Goal: Task Accomplishment & Management: Manage account settings

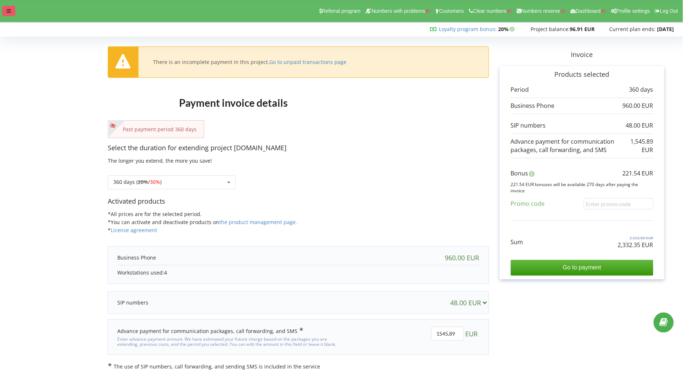
click at [9, 7] on div at bounding box center [8, 11] width 13 height 10
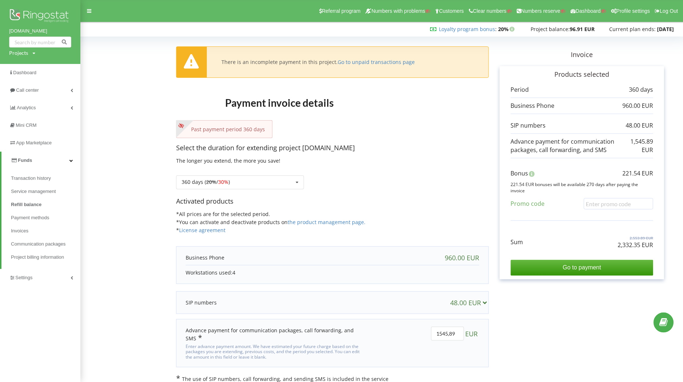
click at [29, 53] on div "Projects Search" at bounding box center [22, 52] width 26 height 7
click at [31, 67] on input "text" at bounding box center [32, 68] width 37 height 11
paste input "[DOMAIN_NAME]"
type input "[DOMAIN_NAME]"
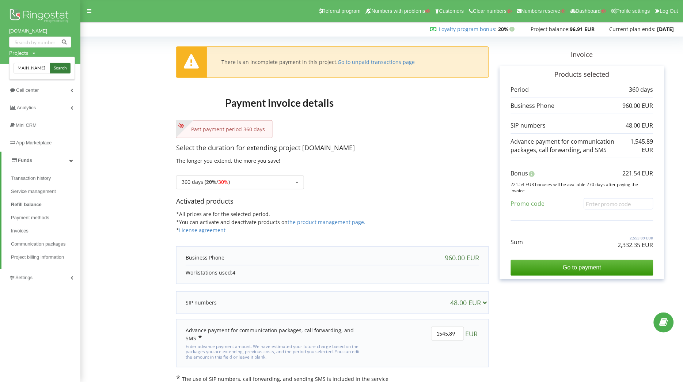
click at [59, 68] on span "Search" at bounding box center [60, 68] width 13 height 7
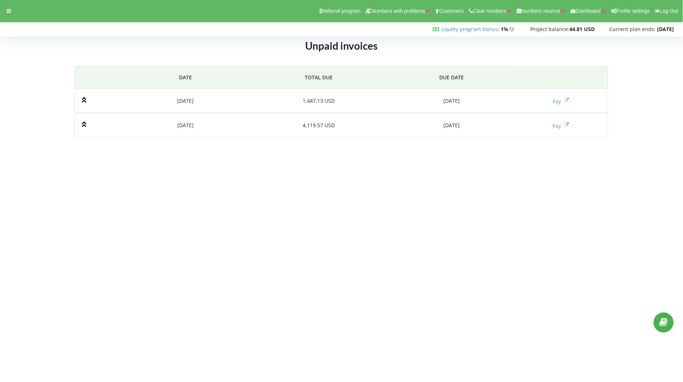
click at [264, 209] on body "Referral program Numbers with problems Customers Clear numbers Numbers reserve …" at bounding box center [341, 191] width 683 height 382
click at [274, 234] on body "Referral program Numbers with problems Customers Clear numbers Numbers reserve …" at bounding box center [341, 191] width 683 height 382
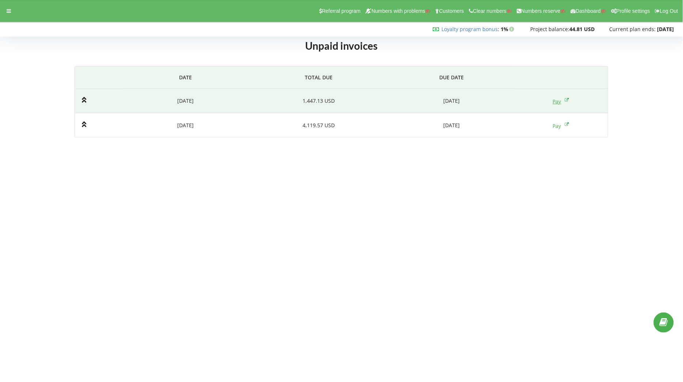
click at [554, 98] on link "Pay" at bounding box center [561, 101] width 16 height 7
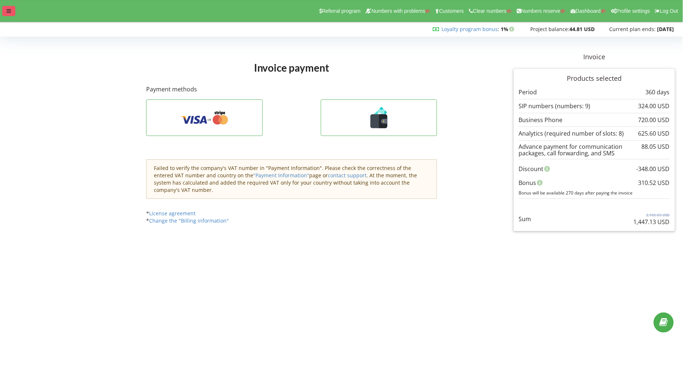
click at [12, 6] on div at bounding box center [8, 11] width 13 height 10
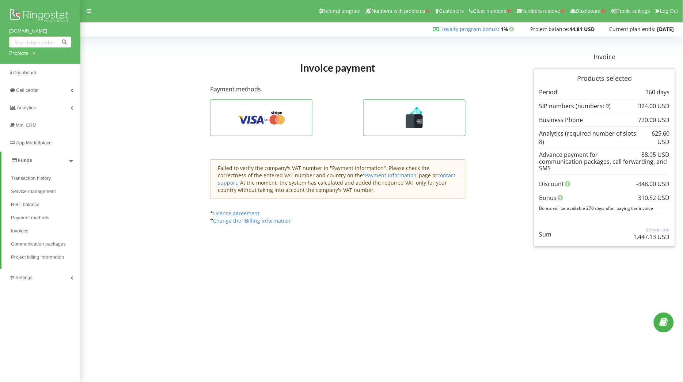
click at [232, 342] on body "Referral program Numbers with problems Customers Clear numbers Numbers reserve …" at bounding box center [341, 191] width 683 height 382
click at [39, 207] on span "Refill balance" at bounding box center [26, 204] width 31 height 7
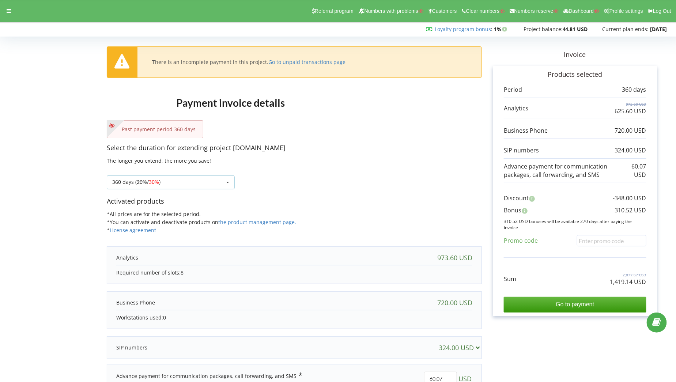
click at [201, 185] on div "360 days ( 20% / 30% ) Refill the balance without period 30 days 20% / 30% 30%" at bounding box center [171, 183] width 128 height 14
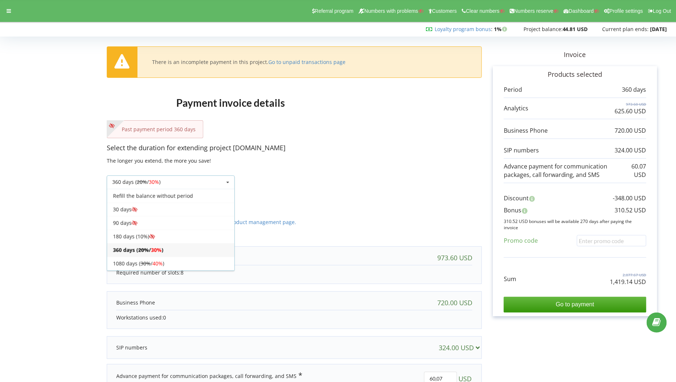
scroll to position [13, 0]
click at [146, 199] on div "30 days" at bounding box center [170, 196] width 127 height 14
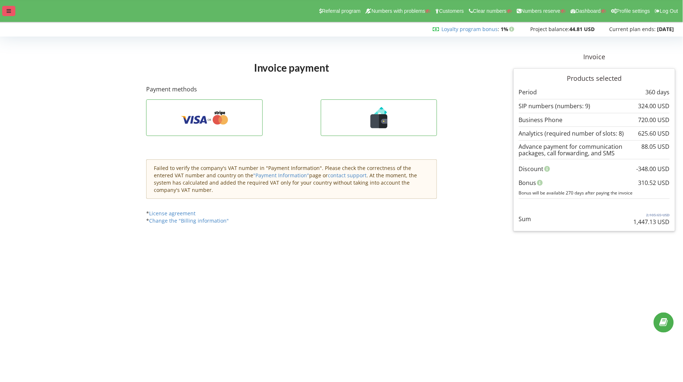
click at [7, 14] on div at bounding box center [8, 11] width 13 height 10
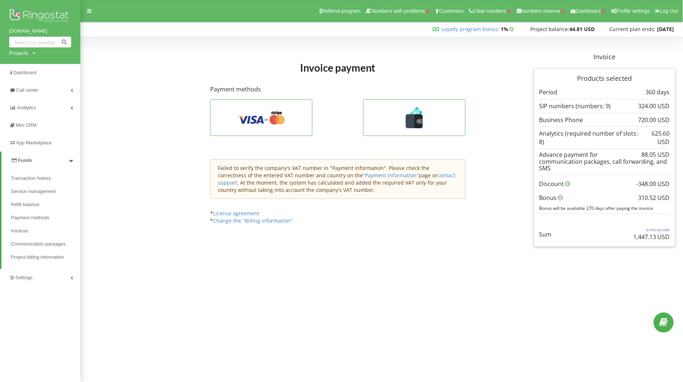
click at [28, 57] on div "bigapplemoving.com Projects Search" at bounding box center [40, 32] width 80 height 64
click at [28, 53] on div "Projects Search" at bounding box center [22, 52] width 26 height 7
click at [30, 69] on input "text" at bounding box center [32, 68] width 37 height 11
paste input "frendt.ua"
type input "frendt.ua"
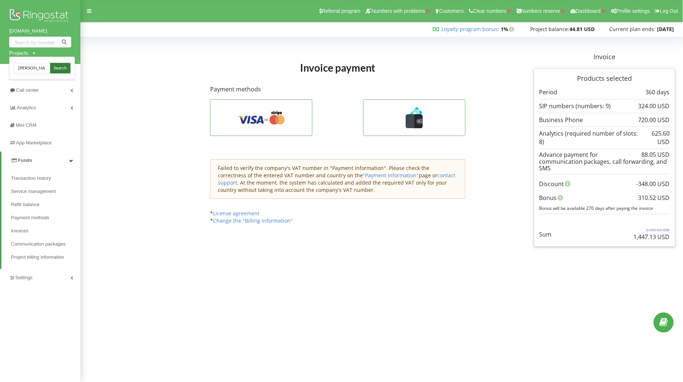
click at [61, 67] on span "Search" at bounding box center [60, 68] width 13 height 7
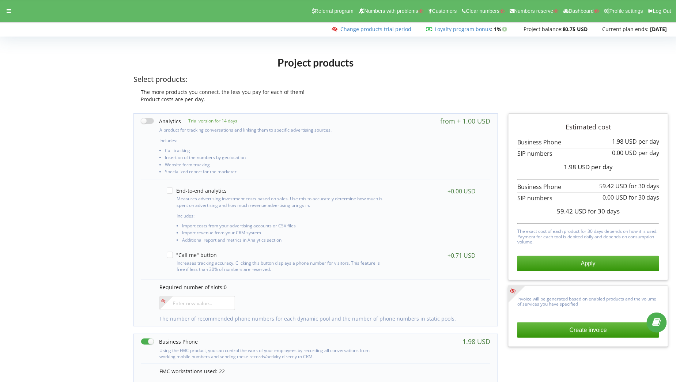
click at [143, 120] on label at bounding box center [161, 121] width 40 height 8
checkbox input "true"
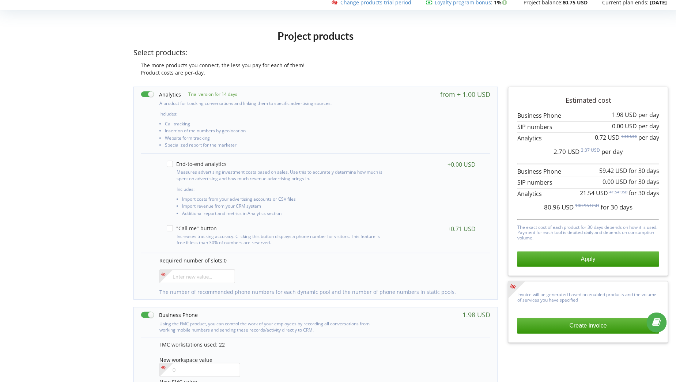
scroll to position [28, 0]
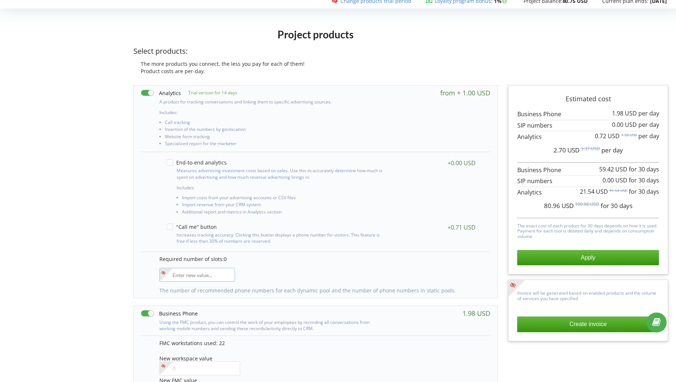
click at [203, 269] on input"] "number" at bounding box center [197, 275] width 76 height 14
type input"] "15"
click at [85, 239] on div "Project products Select products: The more products you connect, the less you p…" at bounding box center [338, 340] width 671 height 632
click at [335, 119] on div "A product for tracking conversations and linking them to specific advertising s…" at bounding box center [263, 123] width 245 height 52
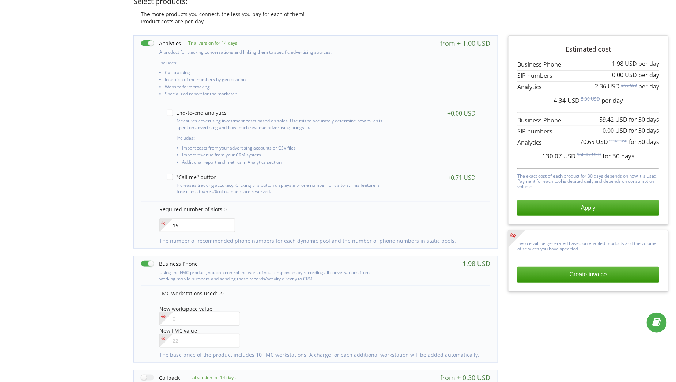
scroll to position [80, 0]
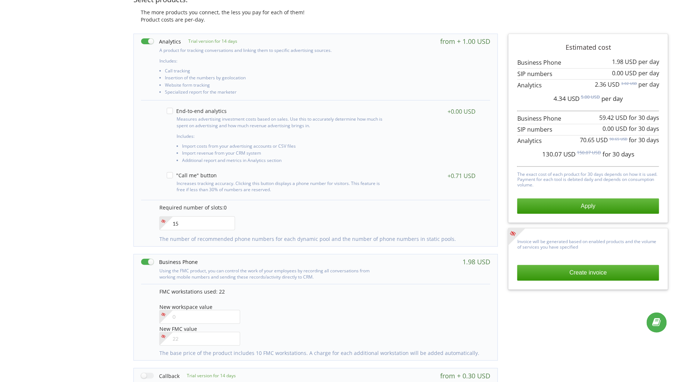
click at [340, 20] on div "Product costs are per-day." at bounding box center [315, 19] width 365 height 7
click at [376, 106] on div "Measures advertising investment costs based on sales. Use this to accurately de…" at bounding box center [321, 136] width 324 height 64
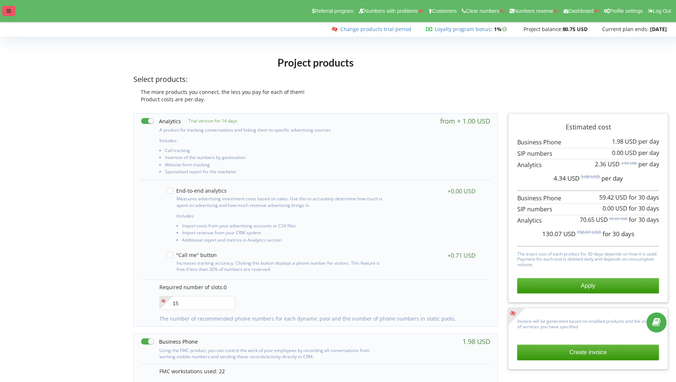
click at [7, 6] on div at bounding box center [8, 11] width 13 height 10
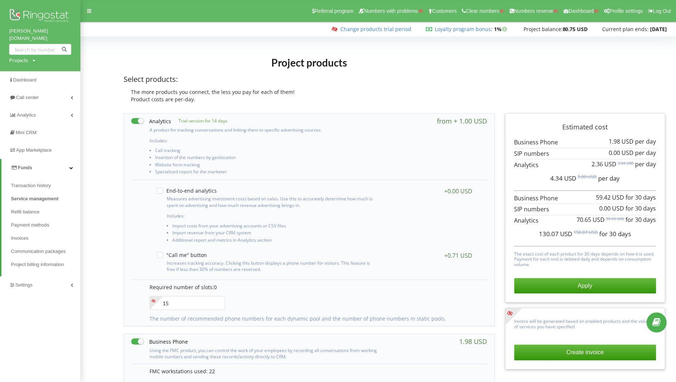
click at [31, 57] on div "Projects Search" at bounding box center [22, 60] width 26 height 7
click at [34, 70] on input "text" at bounding box center [32, 75] width 37 height 11
paste input "Ronako.us.com"
type input "Ronako.us.com"
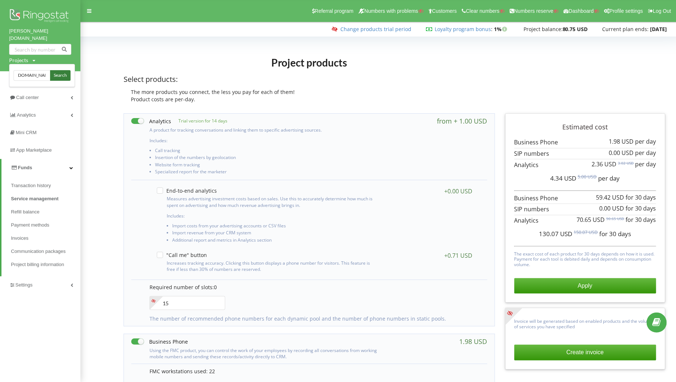
scroll to position [0, 0]
click at [59, 72] on span "Search" at bounding box center [60, 75] width 13 height 7
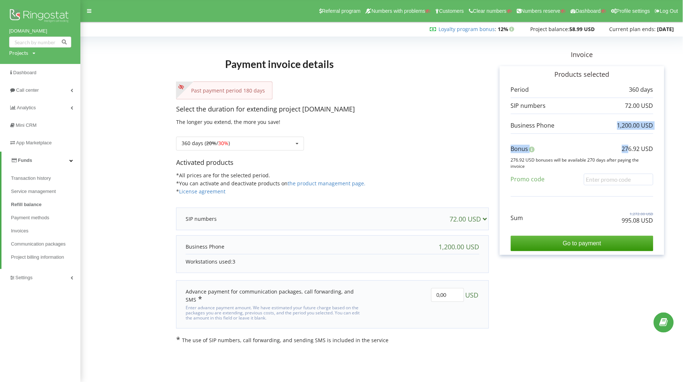
drag, startPoint x: 615, startPoint y: 118, endPoint x: 629, endPoint y: 148, distance: 32.9
click at [629, 148] on div "Period 360 days 72.00 USD 1,200.00 USD Sum" at bounding box center [582, 169] width 143 height 166
click at [502, 183] on div "Products selected Period 360 days 72.00 USD" at bounding box center [582, 160] width 165 height 189
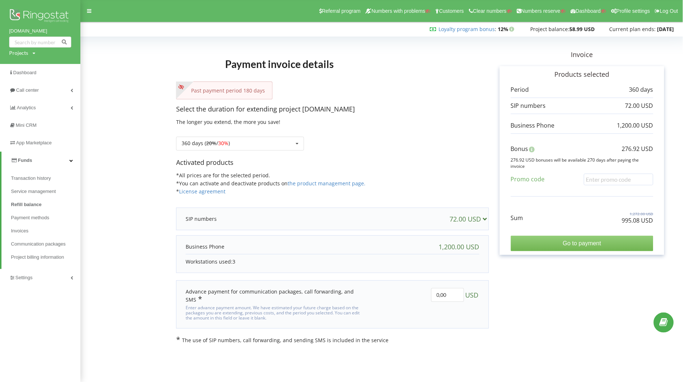
click at [597, 247] on input "Go to payment" at bounding box center [582, 243] width 143 height 15
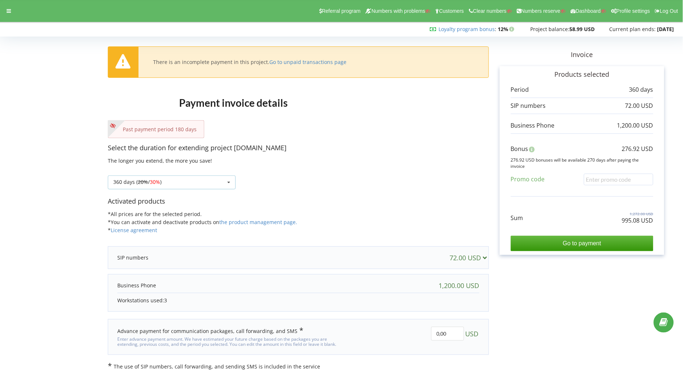
click at [214, 178] on div "360 days ( 20% / 30% ) Refill the balance without period 30 days 20% / 30% 30%" at bounding box center [172, 183] width 128 height 14
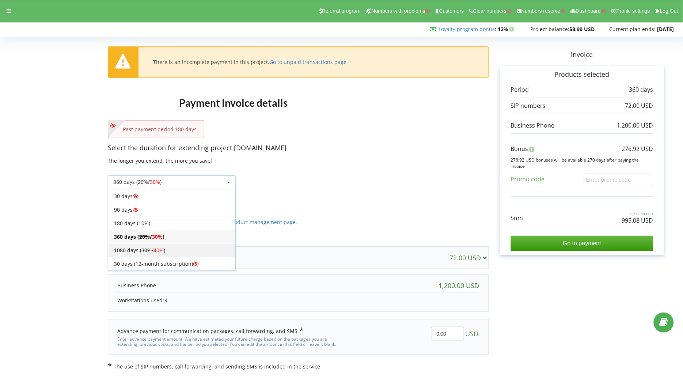
click at [173, 244] on div "1080 days ( 30% / 40% )" at bounding box center [171, 251] width 127 height 14
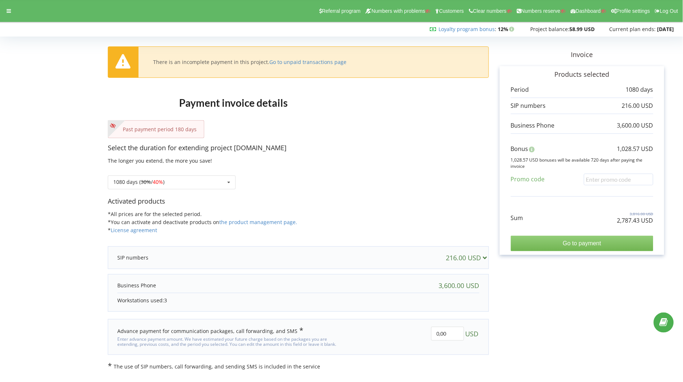
click at [598, 246] on input "Go to payment" at bounding box center [582, 243] width 143 height 15
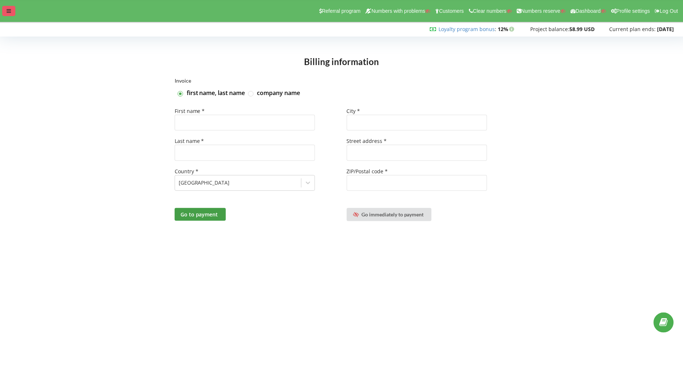
click at [4, 9] on div at bounding box center [8, 11] width 13 height 10
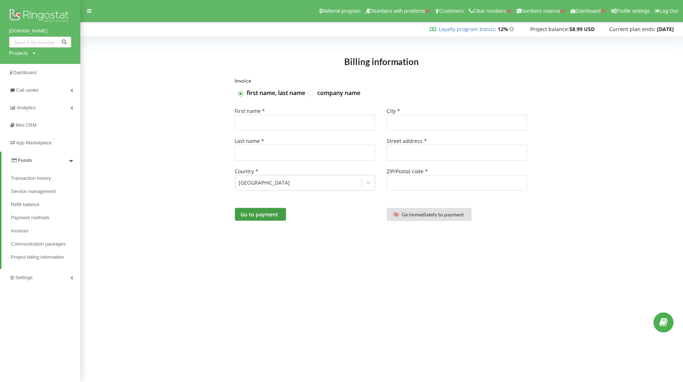
click at [22, 52] on div "Projects" at bounding box center [18, 52] width 19 height 7
click at [28, 66] on input "text" at bounding box center [32, 68] width 37 height 11
paste input "teleguru.pl"
type input "teleguru.pl"
click at [57, 63] on link "Search" at bounding box center [60, 68] width 20 height 11
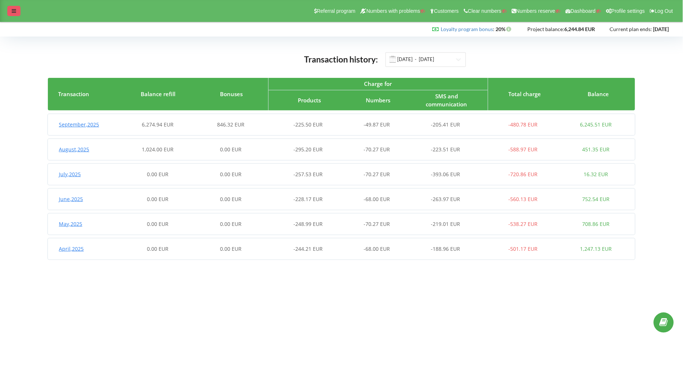
click at [11, 8] on div at bounding box center [13, 11] width 13 height 10
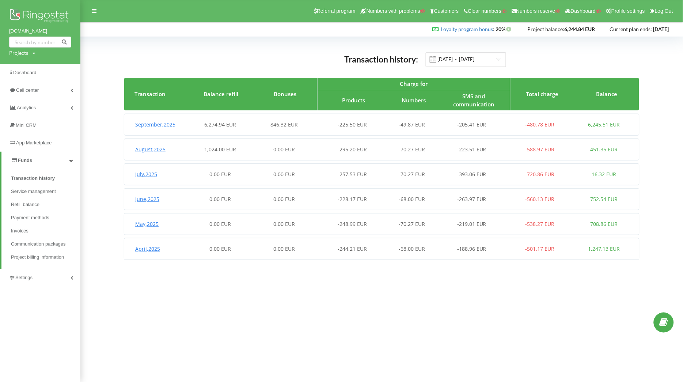
click at [25, 50] on div "Projects" at bounding box center [18, 52] width 19 height 7
click at [29, 67] on input "text" at bounding box center [32, 68] width 37 height 11
paste input "[PERSON_NAME][DOMAIN_NAME]"
type input "[PERSON_NAME][DOMAIN_NAME]"
click at [62, 68] on span "Search" at bounding box center [60, 68] width 13 height 7
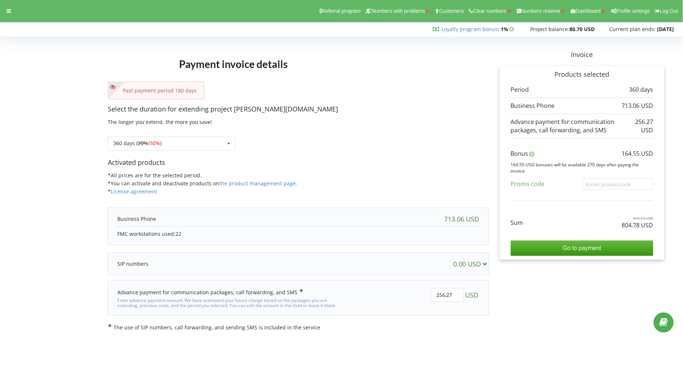
click at [352, 169] on div "Activated products *All prices are for the selected period. *You can activate a…" at bounding box center [298, 180] width 381 height 45
click at [12, 9] on div at bounding box center [8, 11] width 13 height 10
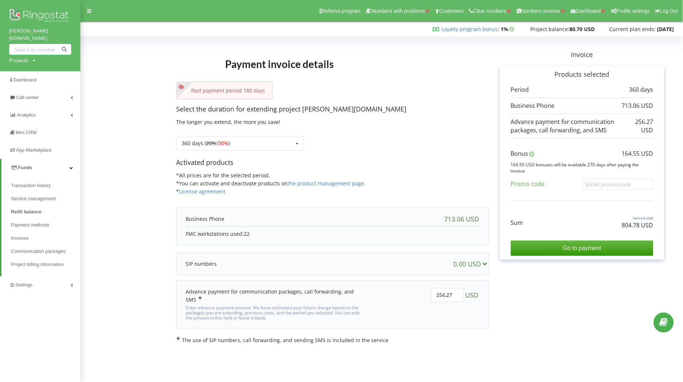
click at [242, 45] on div "Payment invoice details Past payment period 180 days Select the duration for ex…" at bounding box center [332, 191] width 313 height 305
click at [34, 182] on span "Transaction history" at bounding box center [33, 185] width 44 height 7
click at [589, 251] on input "Go to payment" at bounding box center [582, 248] width 143 height 15
drag, startPoint x: 589, startPoint y: 251, endPoint x: 505, endPoint y: 275, distance: 87.7
click at [505, 275] on div "Invoice Products selected Period 360 days 713.06 USD 256.27 USD Sum" at bounding box center [582, 191] width 186 height 305
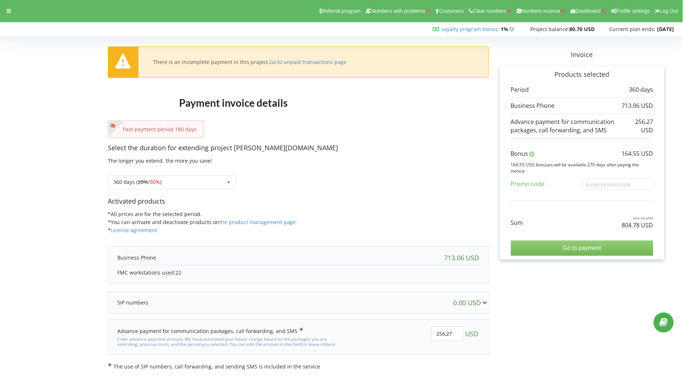
click at [538, 249] on input "Go to payment" at bounding box center [582, 248] width 143 height 15
click at [8, 11] on icon at bounding box center [9, 10] width 4 height 5
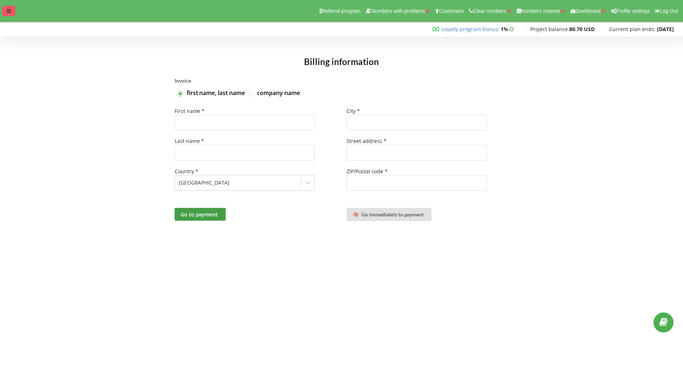
click at [7, 14] on icon at bounding box center [9, 10] width 4 height 5
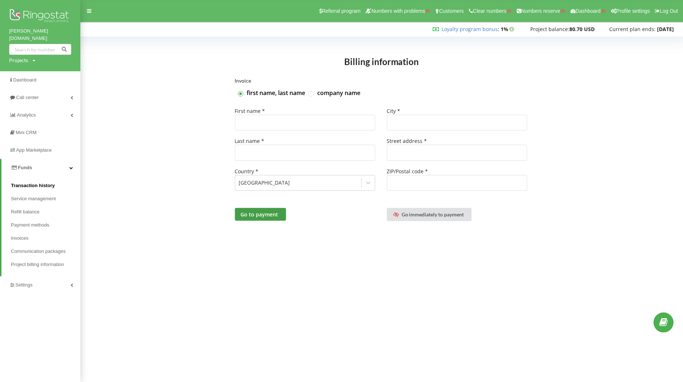
click at [38, 182] on span "Transaction history" at bounding box center [33, 185] width 44 height 7
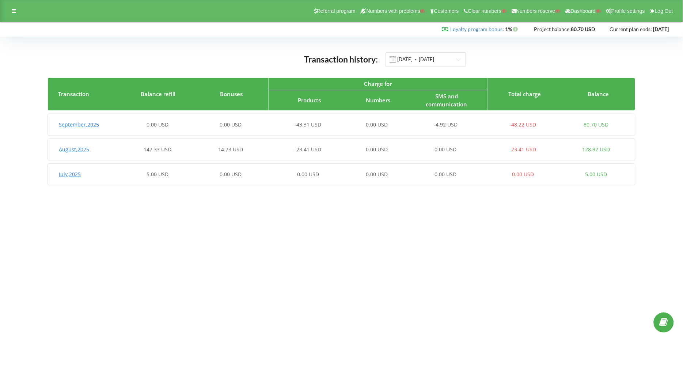
click at [180, 151] on div "147.33 USD" at bounding box center [157, 149] width 73 height 7
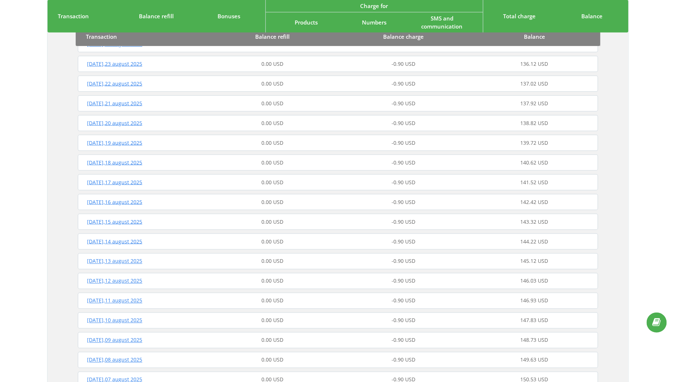
scroll to position [385, 0]
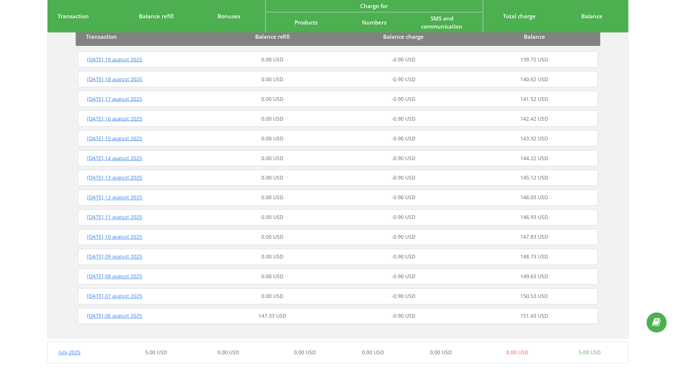
click at [219, 317] on div "147.33 USD" at bounding box center [272, 316] width 131 height 7
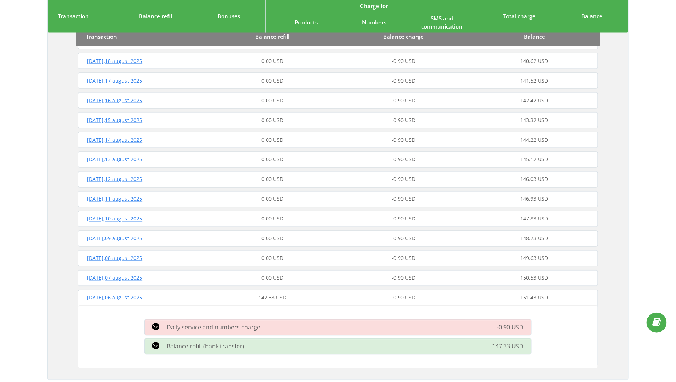
scroll to position [444, 0]
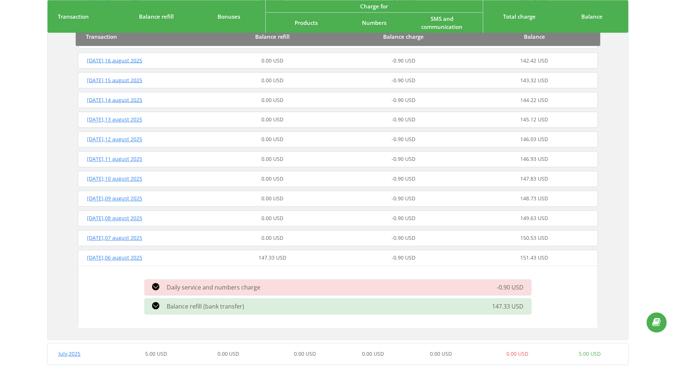
click at [221, 305] on span "Balance refill (bank transfer)" at bounding box center [206, 307] width 78 height 8
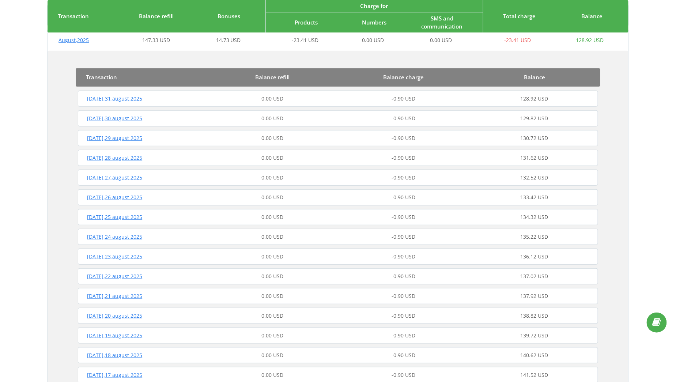
scroll to position [7, 0]
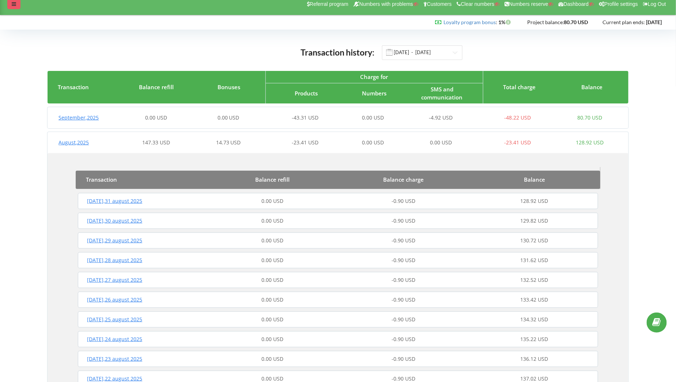
click at [14, 8] on div at bounding box center [13, 4] width 13 height 10
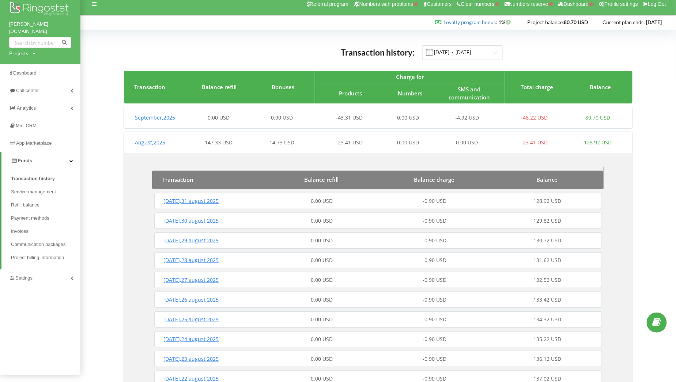
click at [208, 51] on div "Transaction history: 01.04.2025 - 23.09.2025" at bounding box center [378, 52] width 509 height 15
click at [18, 228] on link "Invoices" at bounding box center [45, 231] width 69 height 13
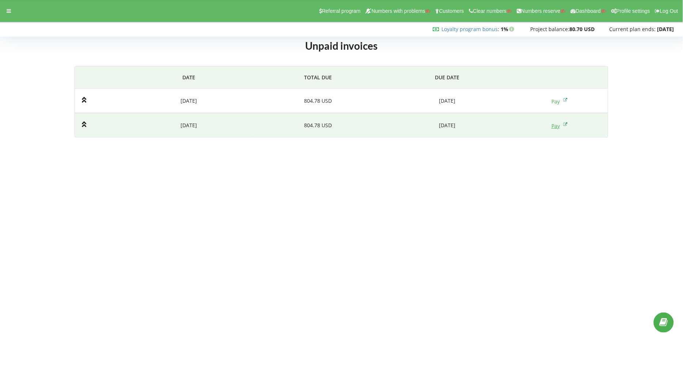
click at [552, 128] on link "Pay" at bounding box center [560, 126] width 16 height 7
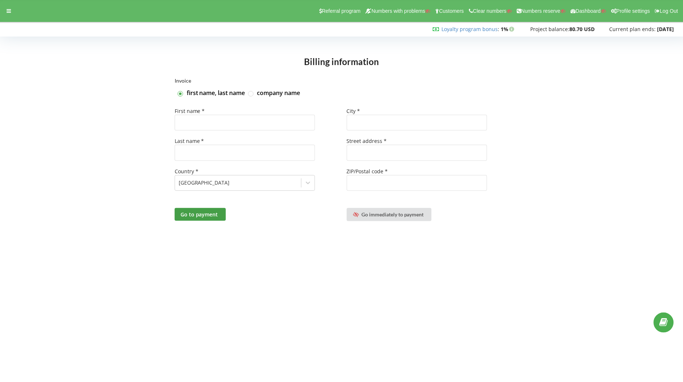
click at [16, 11] on div "Referral program Numbers with problems Customers Clear numbers Numbers reserve …" at bounding box center [342, 11] width 694 height 22
click at [14, 11] on div at bounding box center [8, 11] width 13 height 10
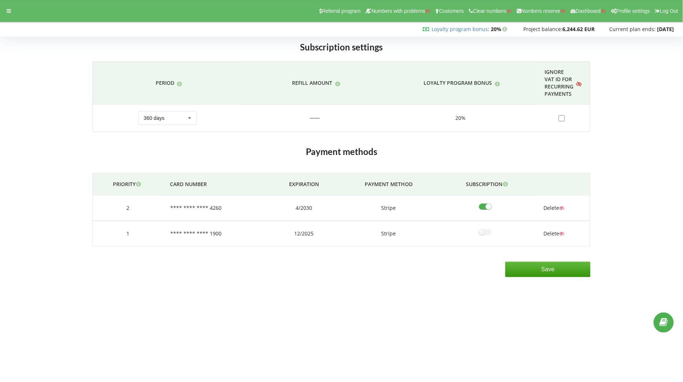
click at [482, 206] on input"] "checkbox" at bounding box center [488, 207] width 18 height 8
checkbox input"] "false"
click at [531, 266] on input "Save" at bounding box center [548, 269] width 85 height 15
click at [7, 10] on icon at bounding box center [9, 10] width 4 height 5
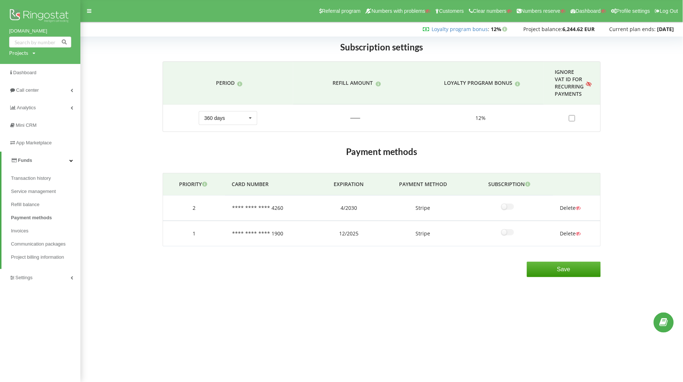
click at [569, 260] on div "Save" at bounding box center [564, 270] width 84 height 26
click at [568, 262] on input "Save" at bounding box center [564, 269] width 74 height 15
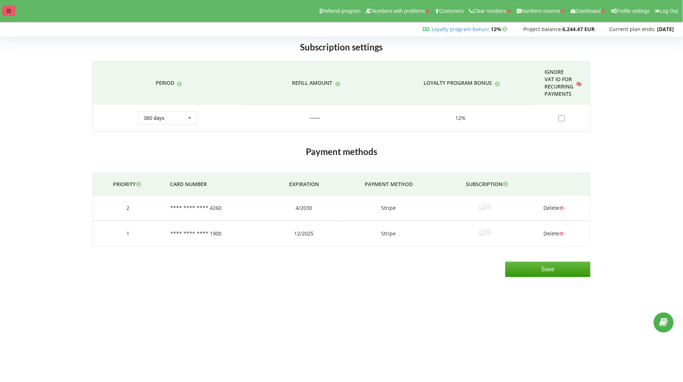
click at [5, 9] on div at bounding box center [8, 11] width 13 height 10
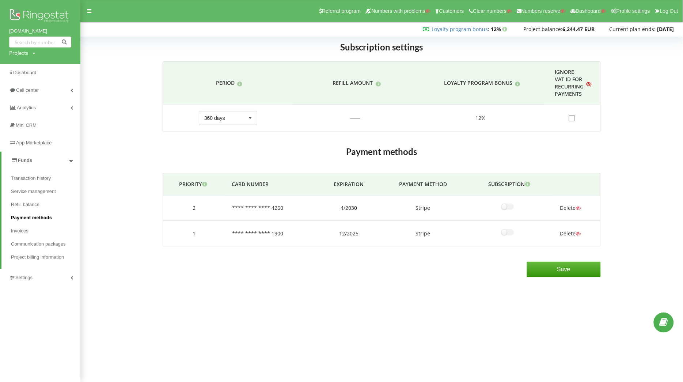
click at [35, 217] on span "Payment methods" at bounding box center [31, 217] width 41 height 7
click at [19, 231] on span "Invoices" at bounding box center [20, 230] width 19 height 7
click at [31, 210] on link "Refill balance" at bounding box center [45, 204] width 69 height 13
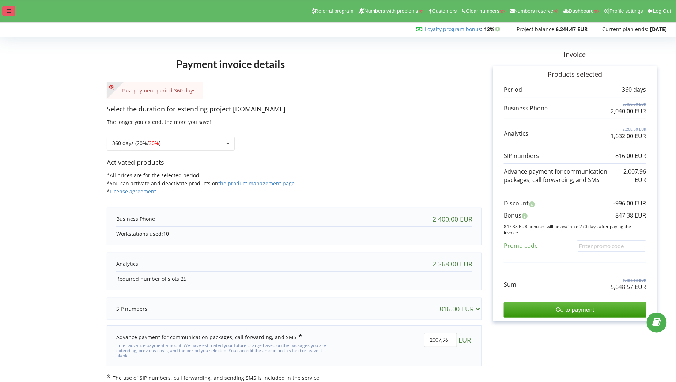
click at [4, 10] on div at bounding box center [8, 11] width 13 height 10
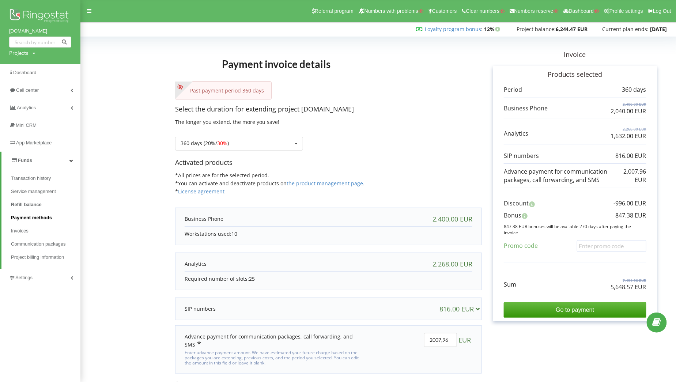
click at [29, 215] on span "Payment methods" at bounding box center [31, 217] width 41 height 7
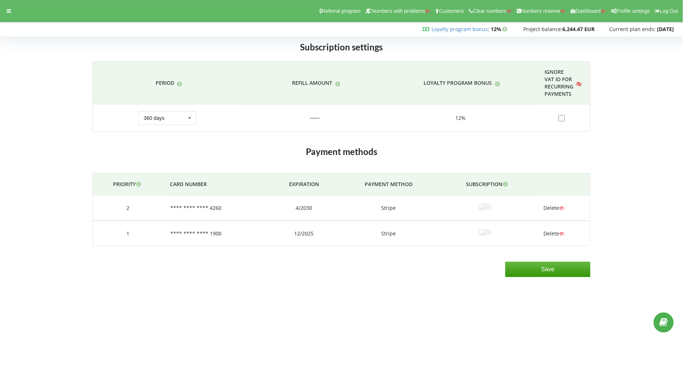
click at [208, 272] on div "Save" at bounding box center [341, 270] width 509 height 26
click at [8, 12] on icon at bounding box center [9, 10] width 4 height 5
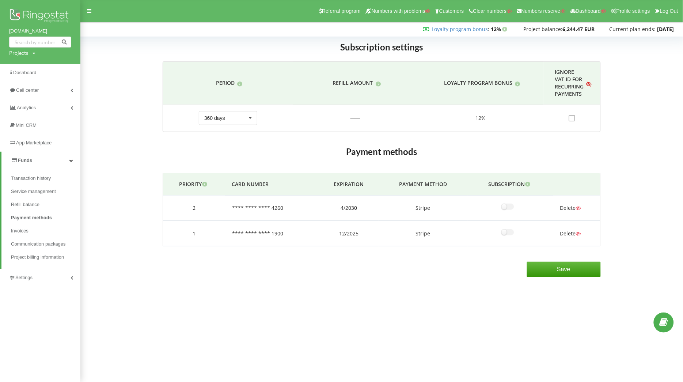
click at [28, 55] on div "Projects Search" at bounding box center [22, 52] width 26 height 7
click at [28, 64] on input "text" at bounding box center [32, 68] width 37 height 11
paste input "[DOMAIN_NAME]"
type input "[DOMAIN_NAME]"
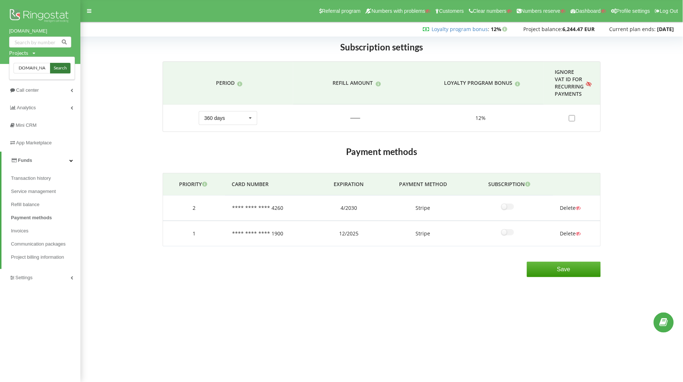
click at [52, 66] on link "Search" at bounding box center [60, 68] width 20 height 11
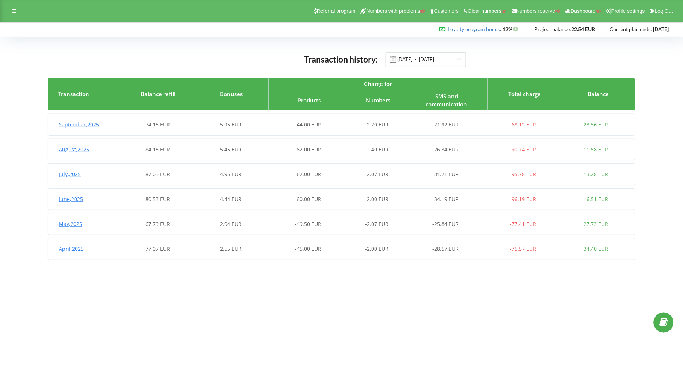
click at [162, 134] on div "September , 2025 74.15 EUR 5.95 EUR -44.00 EUR -2.20 EUR -21.92 EUR -68.12 EUR …" at bounding box center [342, 124] width 588 height 21
click at [165, 131] on div "September , 2025 74.15 EUR 5.95 EUR -44.00 EUR -2.20 EUR -21.92 EUR -68.12 EUR …" at bounding box center [340, 125] width 585 height 18
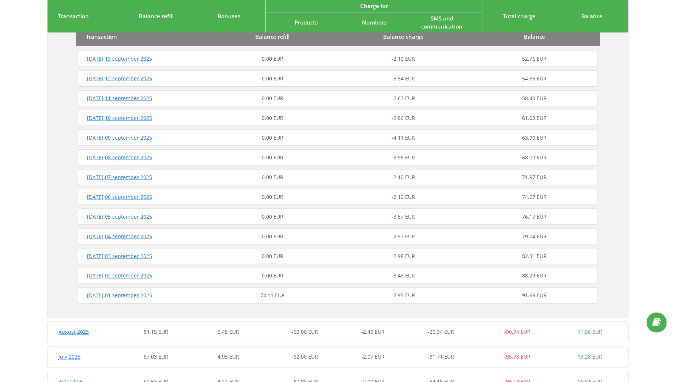
scroll to position [302, 0]
click at [247, 288] on div "Monday , 01 september 2025 74.15 EUR -2.95 EUR 91.68 EUR" at bounding box center [338, 296] width 524 height 18
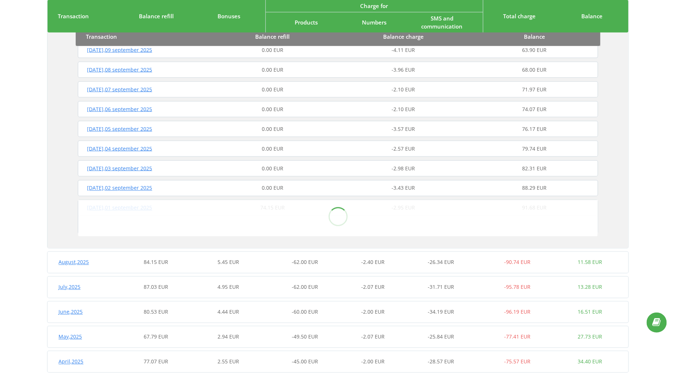
scroll to position [399, 0]
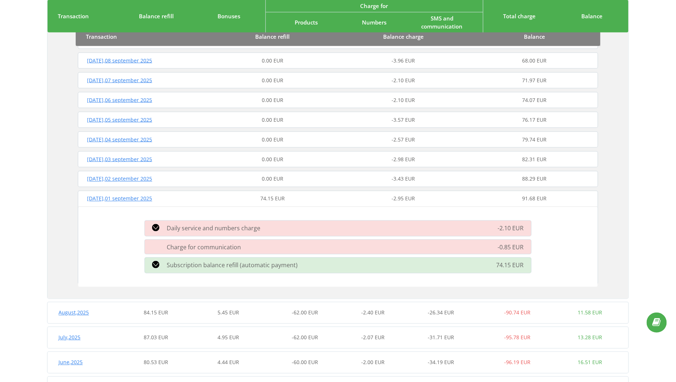
click at [195, 200] on div "Monday , 01 september 2025" at bounding box center [141, 198] width 131 height 7
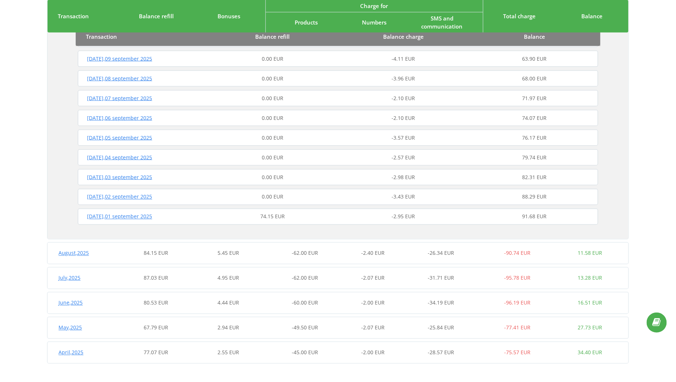
click at [190, 329] on div "67.79 EUR" at bounding box center [156, 327] width 72 height 7
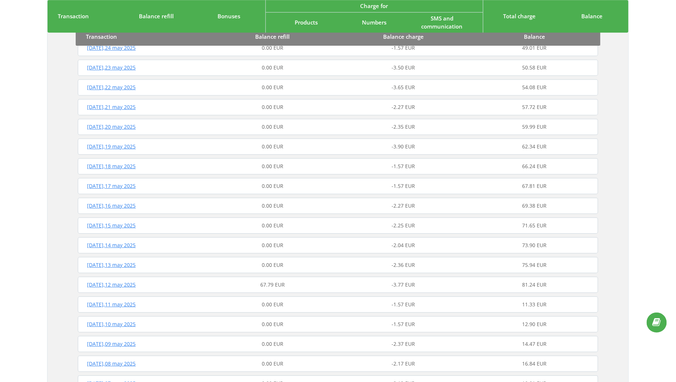
scroll to position [858, 0]
click at [232, 284] on div "67.79 EUR" at bounding box center [272, 283] width 131 height 7
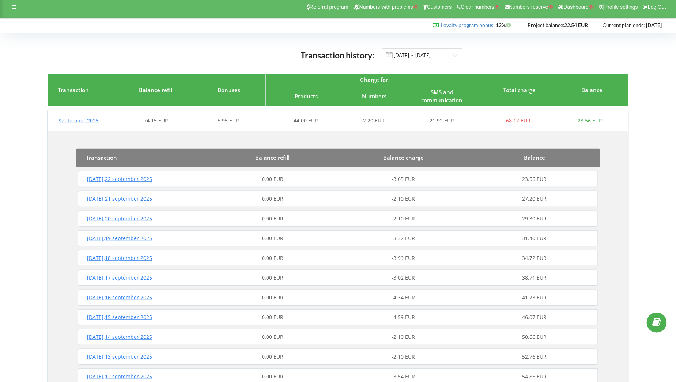
scroll to position [0, 0]
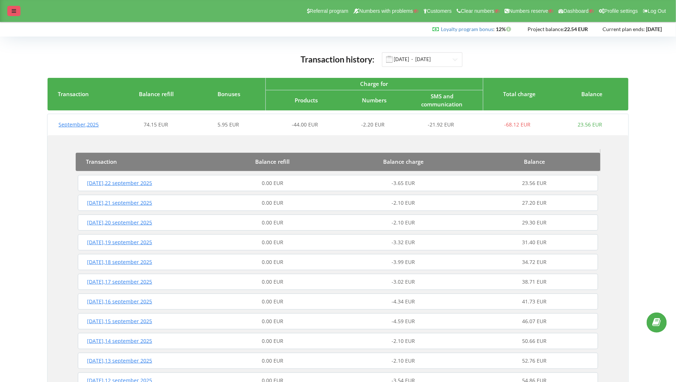
click at [11, 15] on div at bounding box center [13, 11] width 13 height 10
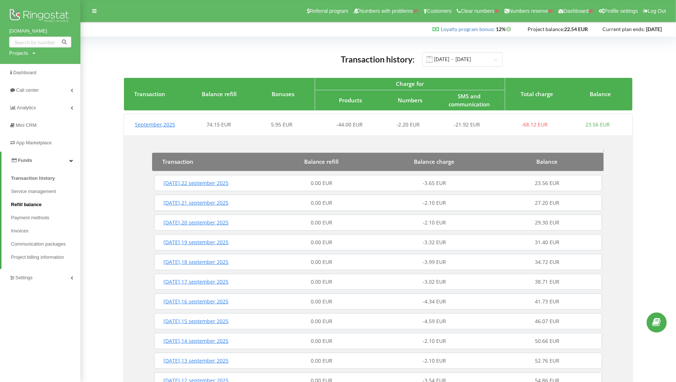
click at [27, 204] on span "Refill balance" at bounding box center [26, 204] width 31 height 7
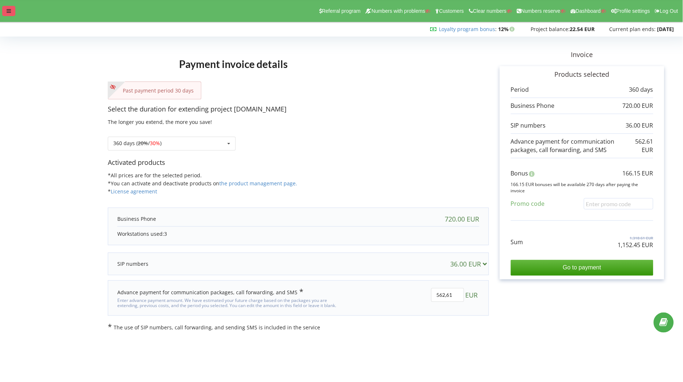
click at [7, 9] on icon at bounding box center [9, 10] width 4 height 5
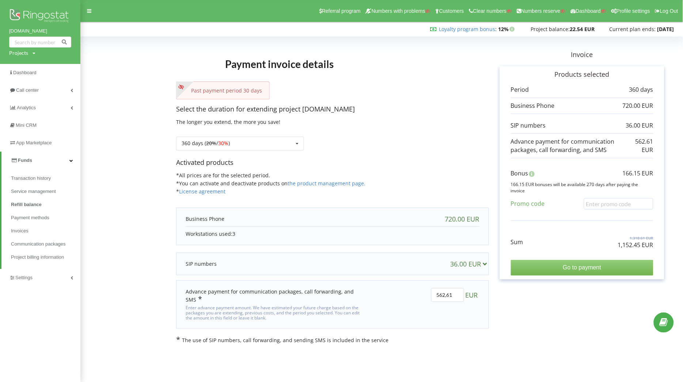
click at [589, 266] on input "Go to payment" at bounding box center [582, 267] width 143 height 15
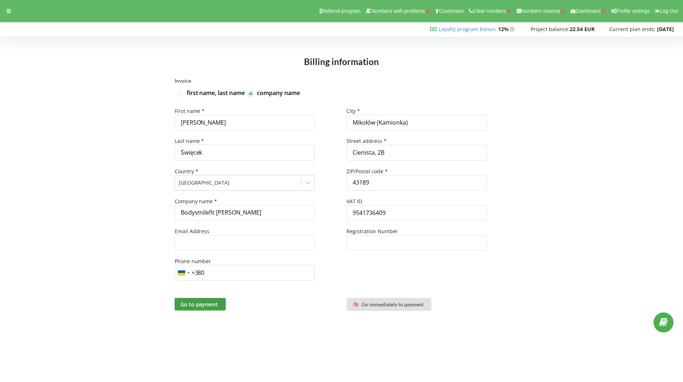
click at [12, 4] on div "Referral program Numbers with problems Customers Clear numbers Numbers reserve …" at bounding box center [342, 11] width 694 height 22
click at [12, 12] on div at bounding box center [8, 11] width 13 height 10
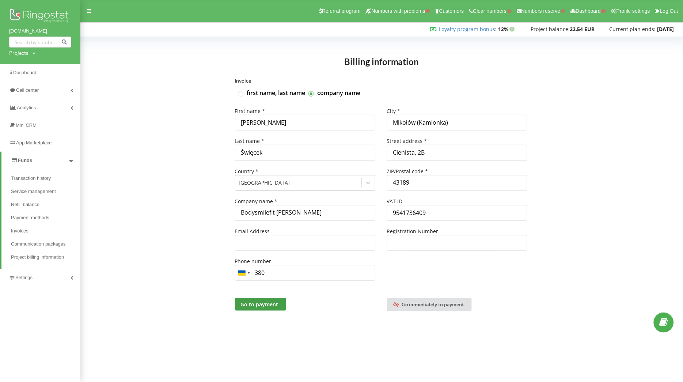
click at [27, 54] on div "Projects Search" at bounding box center [22, 52] width 26 height 7
click at [30, 68] on input "text" at bounding box center [32, 68] width 37 height 11
paste input "[DOMAIN_NAME]"
type input "[DOMAIN_NAME]"
click at [54, 67] on span "Search" at bounding box center [60, 68] width 13 height 7
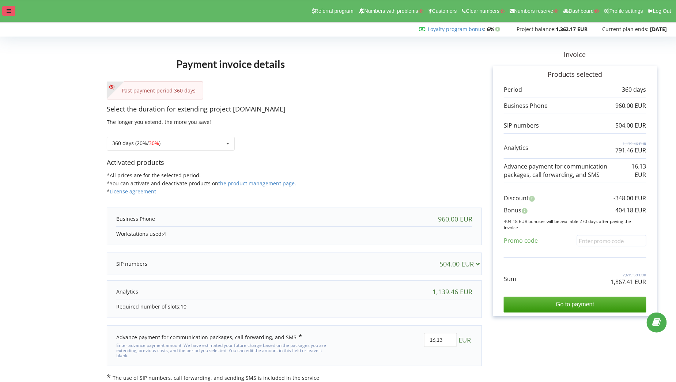
click at [12, 12] on div at bounding box center [8, 11] width 13 height 10
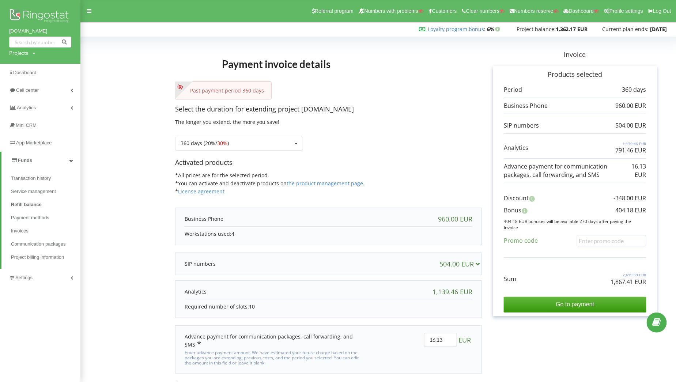
click at [362, 108] on p "Select the duration for extending project [DOMAIN_NAME]" at bounding box center [328, 110] width 307 height 10
click at [63, 105] on link "Analytics" at bounding box center [40, 108] width 80 height 18
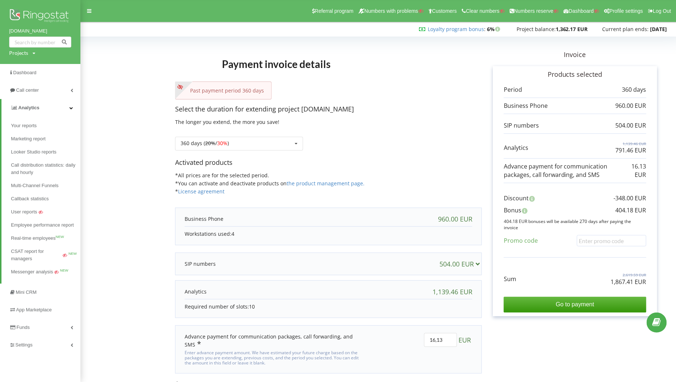
click at [48, 105] on link "Analytics" at bounding box center [40, 108] width 79 height 18
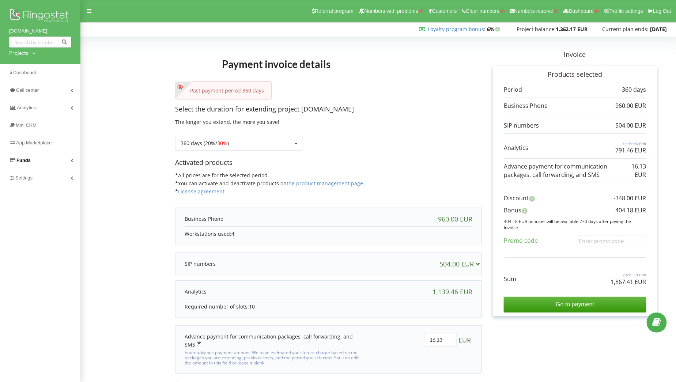
click at [49, 158] on link "Funds" at bounding box center [40, 161] width 80 height 18
click at [33, 175] on span "Transaction history" at bounding box center [33, 178] width 44 height 7
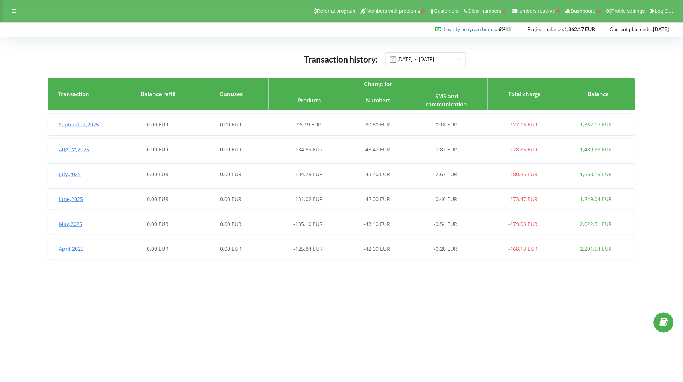
click at [356, 184] on div "July , 2025 0.00 EUR 0.00 EUR -134.78 EUR -43.40 EUR -2.67 EUR -180.85 EUR 1,66…" at bounding box center [342, 174] width 588 height 21
click at [353, 125] on div "-30.80 EUR" at bounding box center [376, 124] width 73 height 7
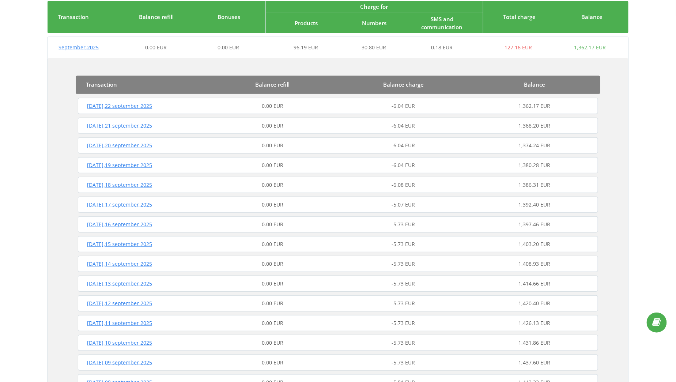
scroll to position [78, 0]
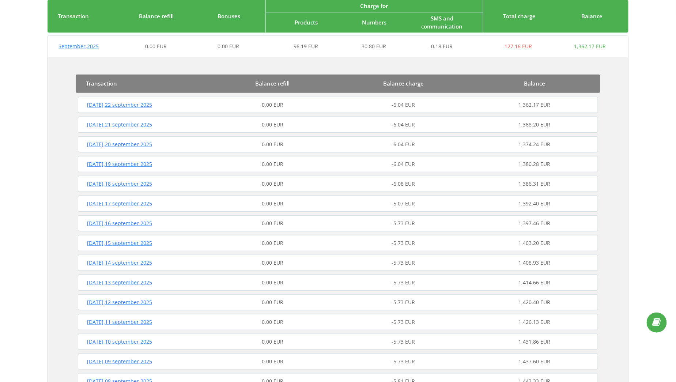
click at [343, 141] on div "-6.04 EUR" at bounding box center [403, 144] width 131 height 7
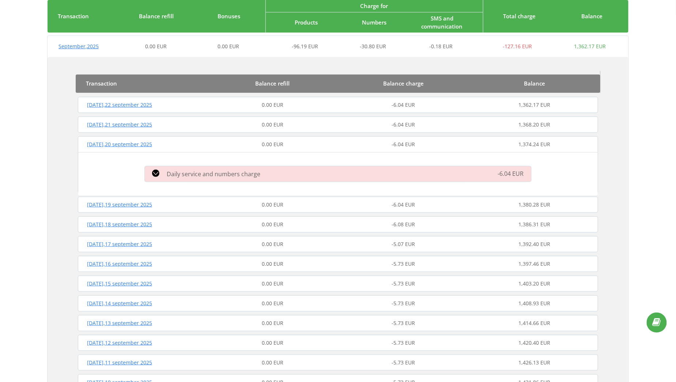
click at [294, 172] on div "Daily service and numbers charge" at bounding box center [276, 174] width 272 height 9
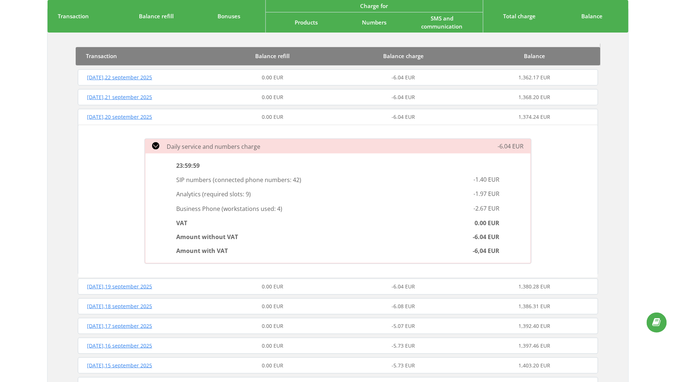
scroll to position [109, 0]
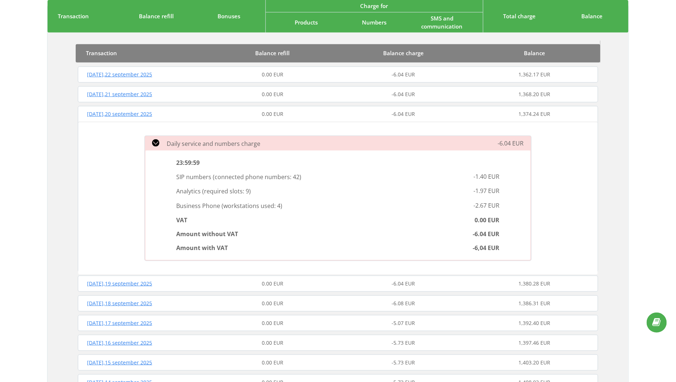
click at [197, 116] on div "Saturday , 20 september 2025" at bounding box center [141, 113] width 131 height 7
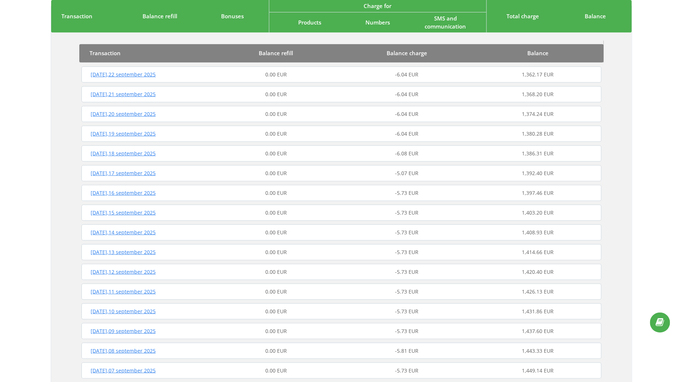
scroll to position [0, 0]
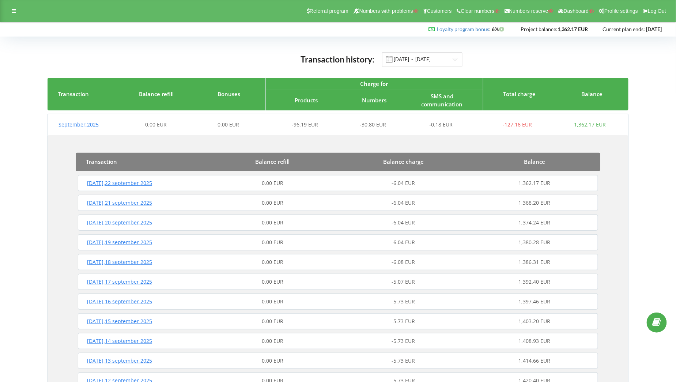
click at [210, 124] on div "0.00 EUR" at bounding box center [228, 124] width 72 height 7
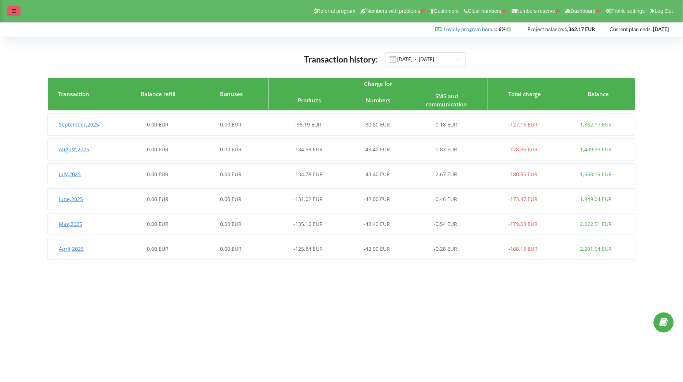
click at [8, 11] on div at bounding box center [13, 11] width 13 height 10
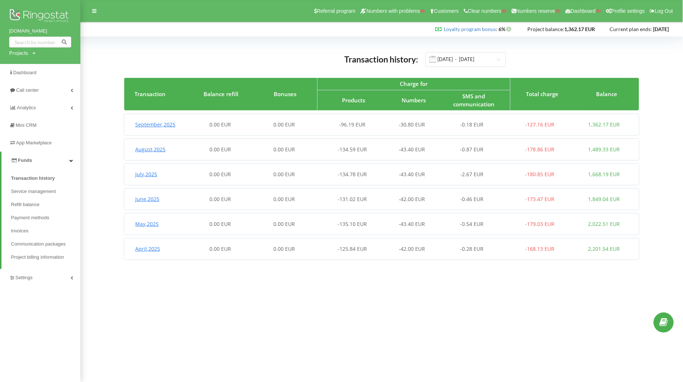
click at [56, 160] on link "Funds" at bounding box center [40, 161] width 79 height 18
click at [56, 160] on link "Funds" at bounding box center [40, 161] width 80 height 18
click at [33, 203] on span "Refill balance" at bounding box center [26, 204] width 31 height 7
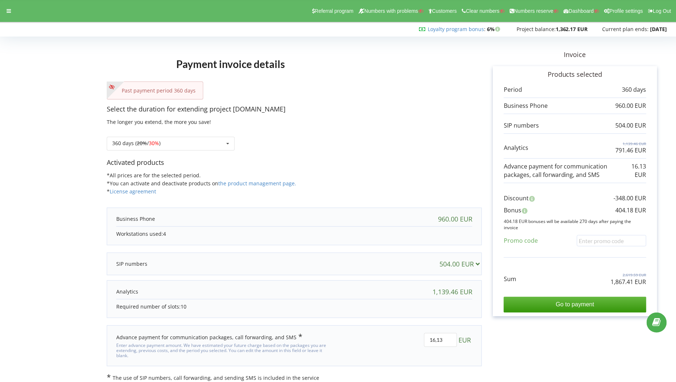
scroll to position [6, 0]
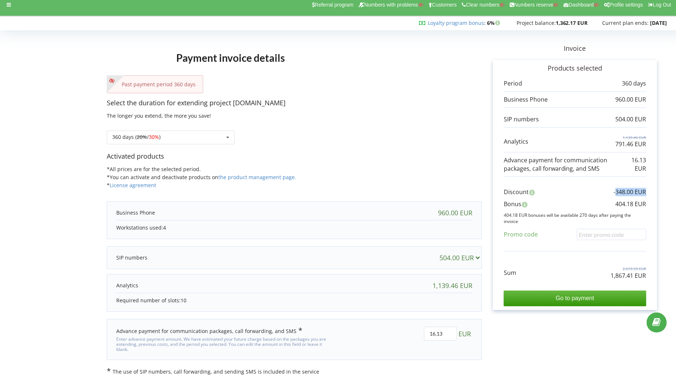
drag, startPoint x: 615, startPoint y: 192, endPoint x: 649, endPoint y: 186, distance: 34.9
click at [649, 186] on div "Products selected Period 360 days 960.00 EUR" at bounding box center [575, 185] width 165 height 250
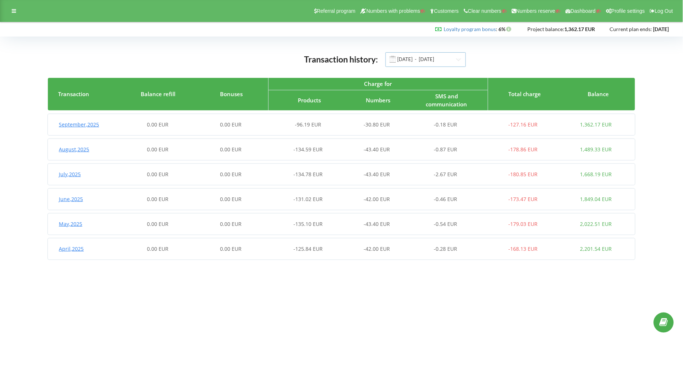
click at [429, 55] on input "[DATE] - [DATE]" at bounding box center [426, 59] width 80 height 15
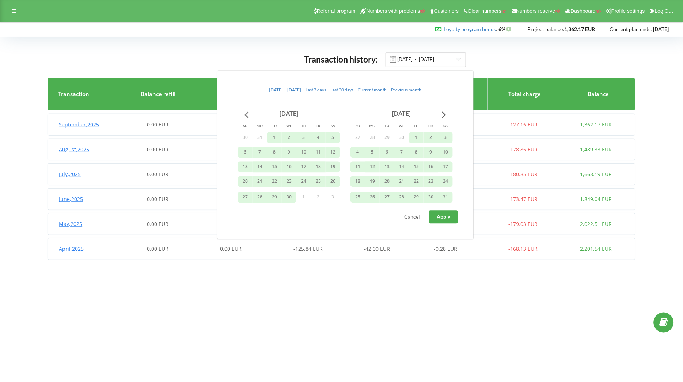
click at [247, 114] on button "Go to previous month" at bounding box center [247, 115] width 15 height 15
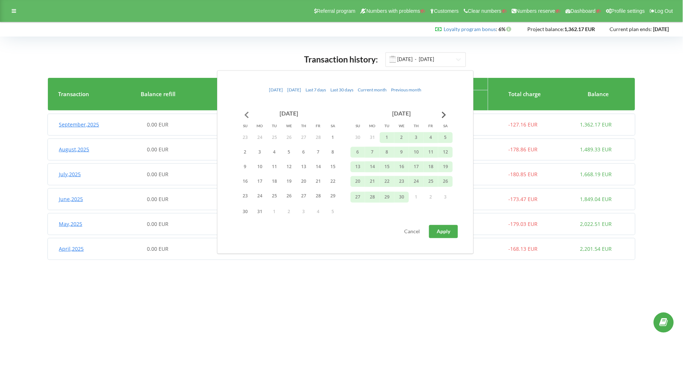
click at [247, 114] on button "Go to previous month" at bounding box center [247, 115] width 15 height 15
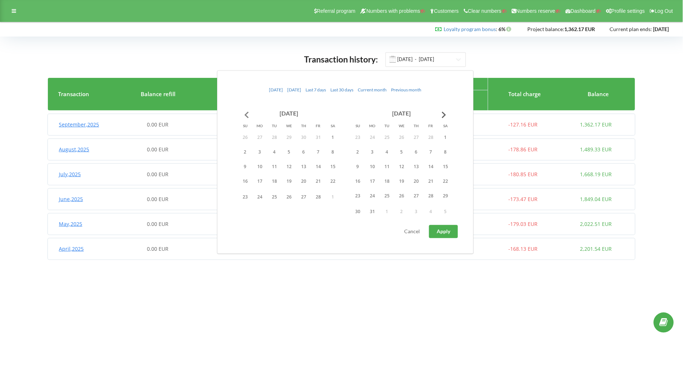
click at [247, 114] on button "Go to previous month" at bounding box center [247, 115] width 15 height 15
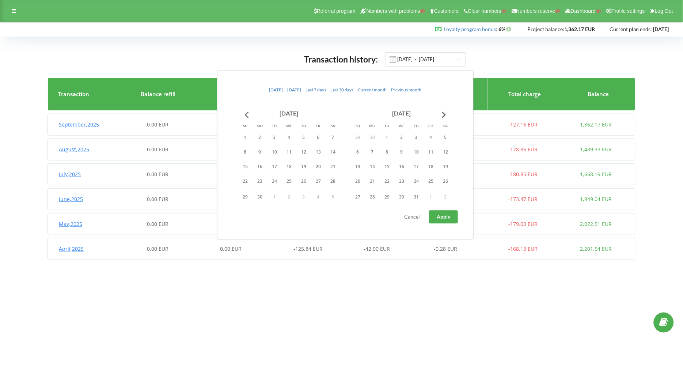
click at [247, 114] on button "Go to previous month" at bounding box center [247, 115] width 15 height 15
click at [246, 113] on button "Go to previous month" at bounding box center [247, 115] width 15 height 15
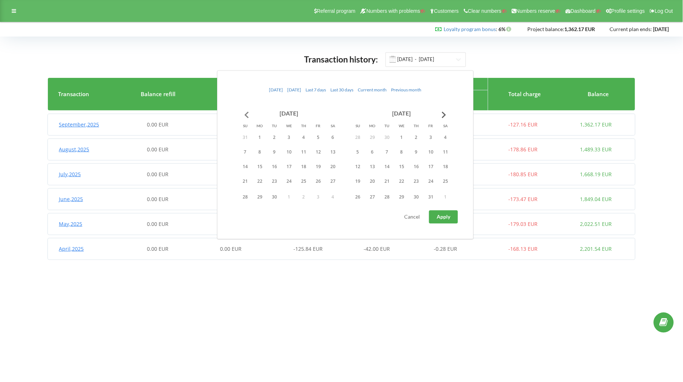
click at [246, 113] on button "Go to previous month" at bounding box center [247, 115] width 15 height 15
click at [316, 138] on button "1" at bounding box center [318, 137] width 15 height 11
click at [448, 114] on button "Go to next month" at bounding box center [444, 115] width 15 height 15
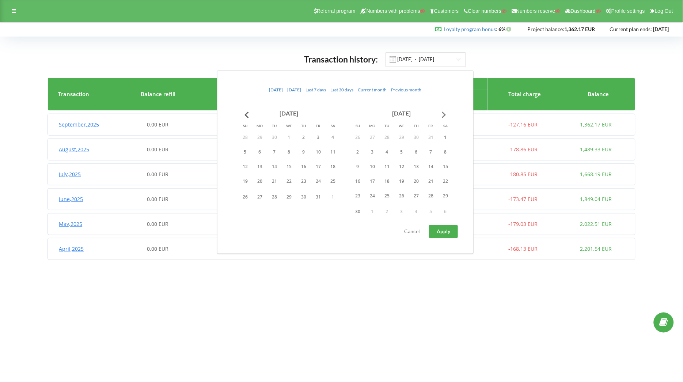
click at [448, 114] on button "Go to next month" at bounding box center [444, 115] width 15 height 15
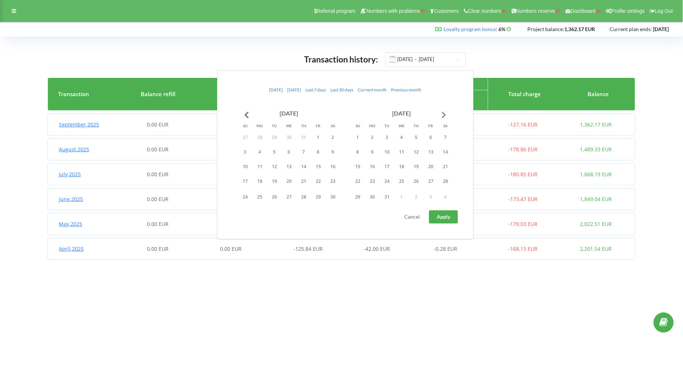
click at [448, 114] on button "Go to next month" at bounding box center [444, 115] width 15 height 15
click at [446, 114] on button "Go to next month" at bounding box center [444, 115] width 15 height 15
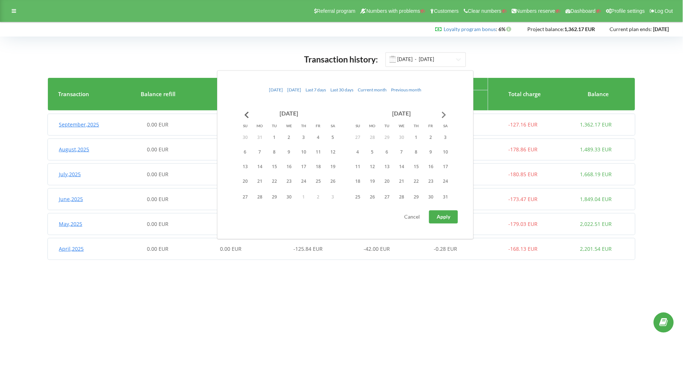
click at [446, 114] on button "Go to next month" at bounding box center [444, 115] width 15 height 15
click at [391, 184] on button "23" at bounding box center [387, 181] width 15 height 11
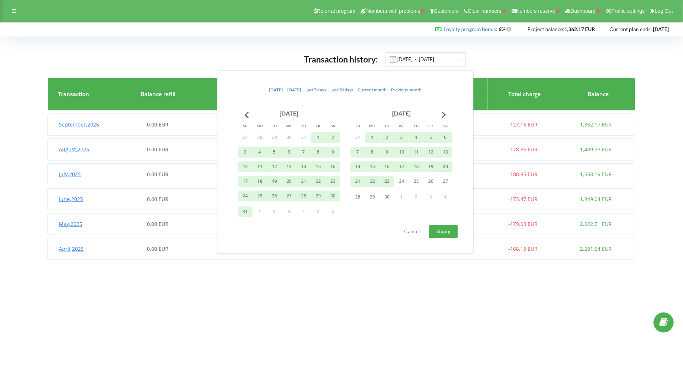
click at [448, 231] on span "Apply" at bounding box center [444, 231] width 14 height 6
type input "01.03.2024 - 23.09.2025"
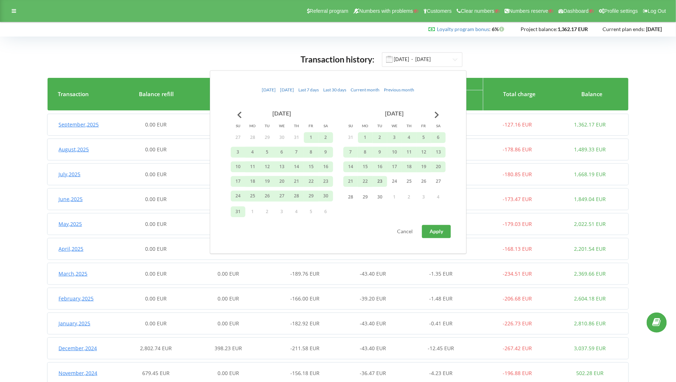
click at [531, 54] on div "Transaction history: 01.03.2024 - 23.09.2025" at bounding box center [338, 59] width 581 height 15
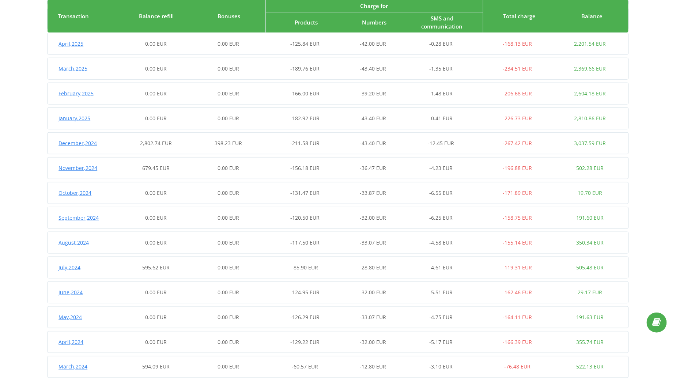
scroll to position [220, 0]
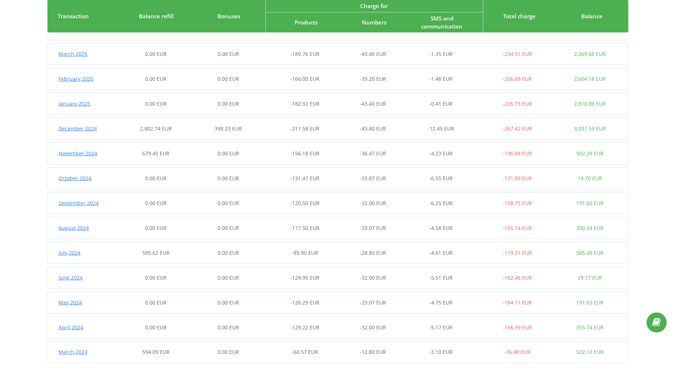
click at [237, 126] on span "398.23 EUR" at bounding box center [228, 128] width 27 height 7
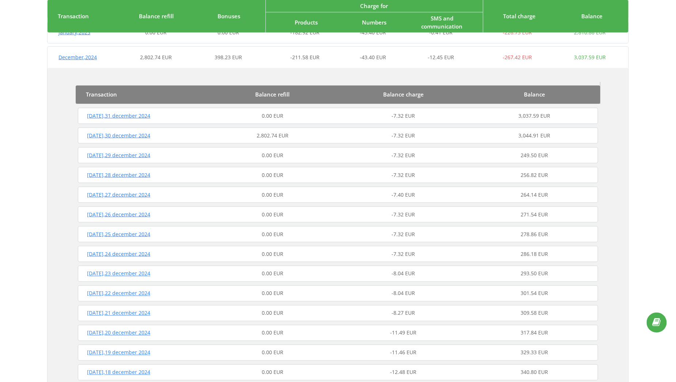
scroll to position [294, 0]
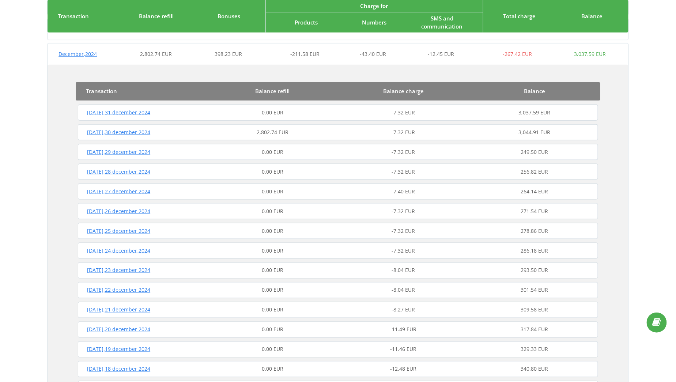
click at [235, 135] on div "2,802.74 EUR" at bounding box center [272, 132] width 131 height 7
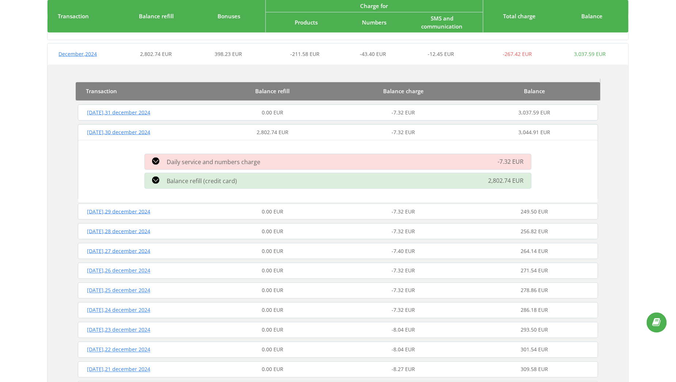
click at [244, 180] on div "Balance refill (credit card)" at bounding box center [276, 181] width 272 height 9
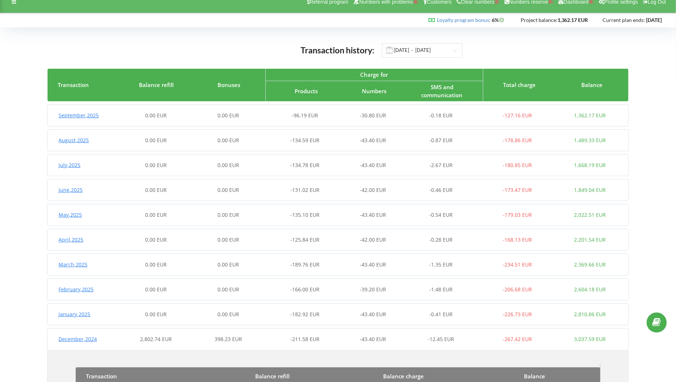
scroll to position [0, 0]
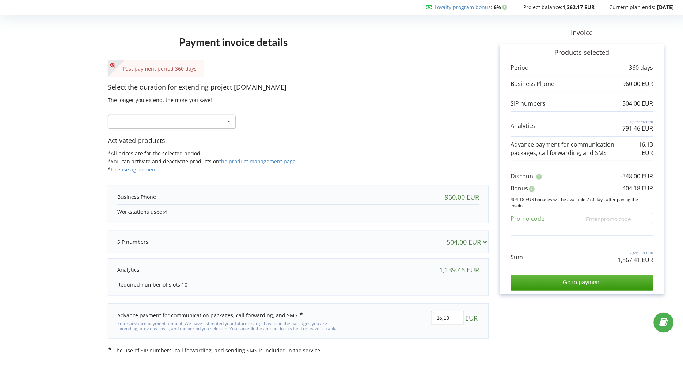
click at [221, 120] on div "Refill the balance without period 30 days 20% / 30% 30% / 40%" at bounding box center [172, 122] width 128 height 14
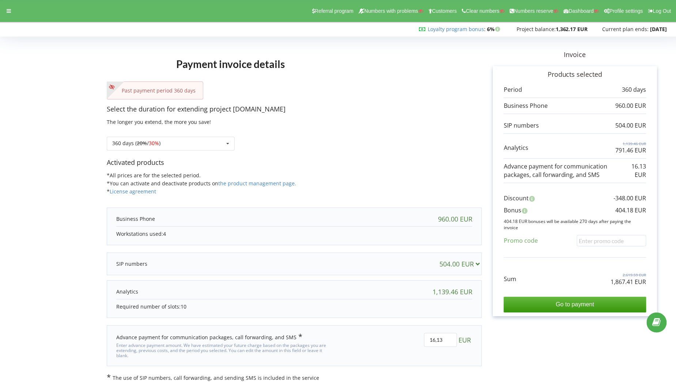
click at [376, 100] on div "Payment invoice details Past payment period 360 days Select the duration for ex…" at bounding box center [294, 210] width 375 height 343
click at [227, 143] on icon at bounding box center [227, 144] width 11 height 14
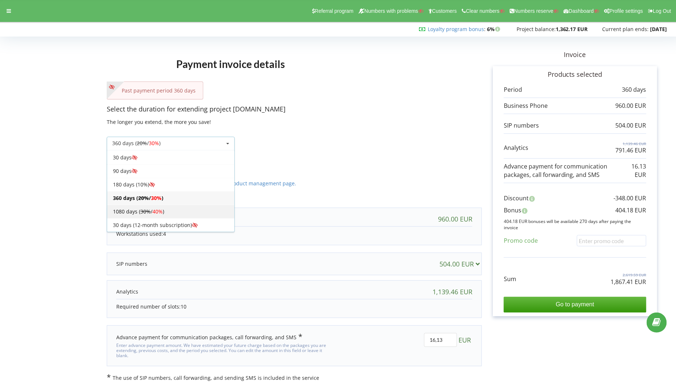
click at [157, 211] on span "40%" at bounding box center [157, 211] width 10 height 7
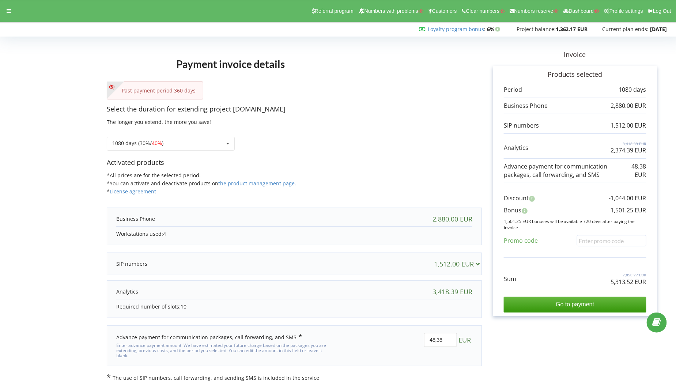
scroll to position [6, 0]
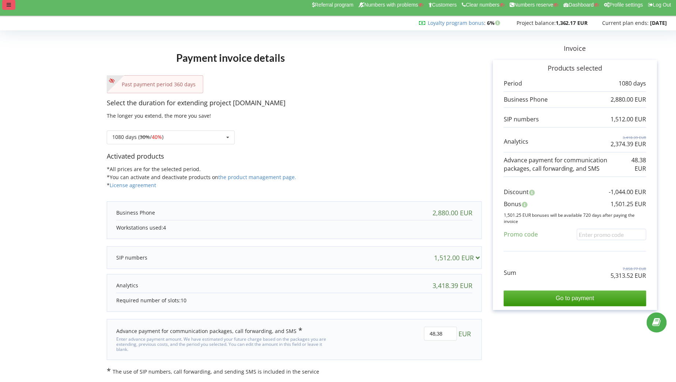
click at [8, 6] on icon at bounding box center [9, 4] width 4 height 5
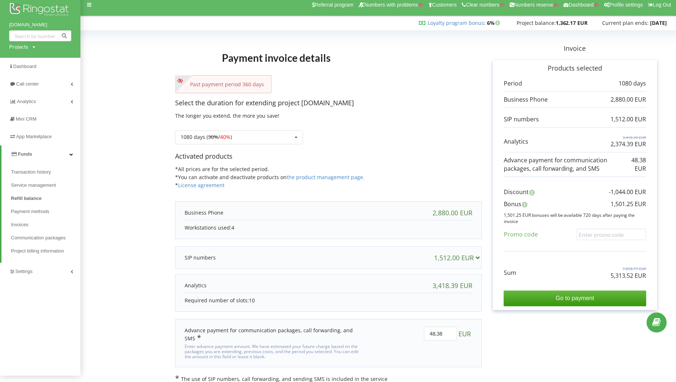
click at [42, 157] on link "Funds" at bounding box center [40, 155] width 79 height 18
click at [36, 174] on link "Settings" at bounding box center [40, 172] width 80 height 18
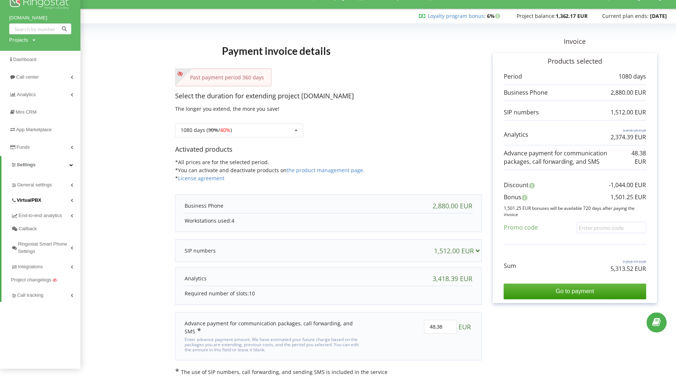
click at [39, 197] on span "VirtualPBX" at bounding box center [29, 200] width 25 height 7
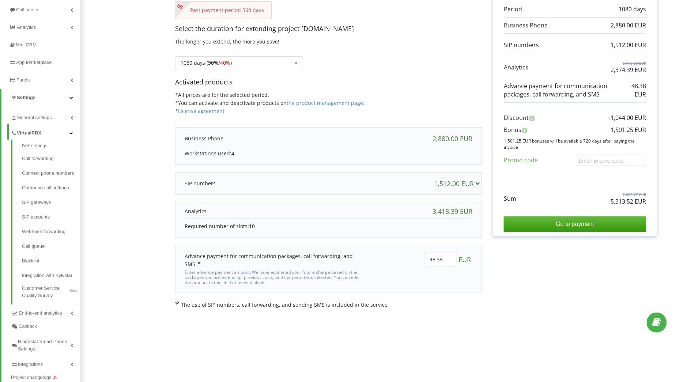
scroll to position [116, 0]
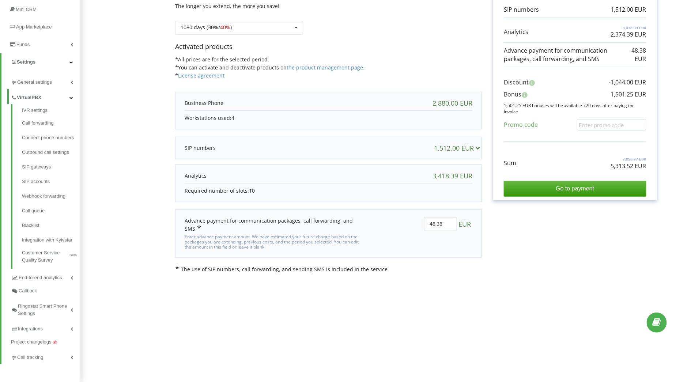
click at [47, 97] on link "VirtualPBX" at bounding box center [45, 96] width 69 height 15
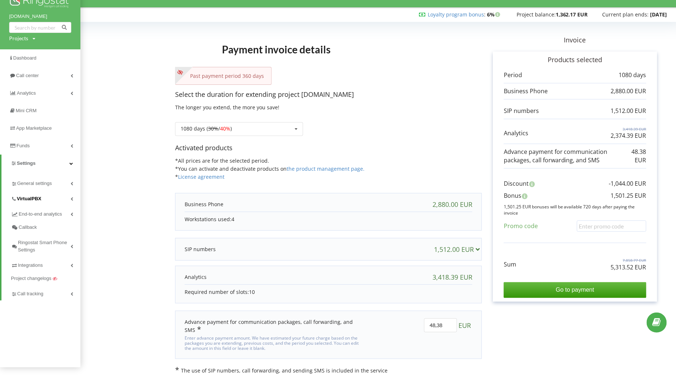
scroll to position [13, 0]
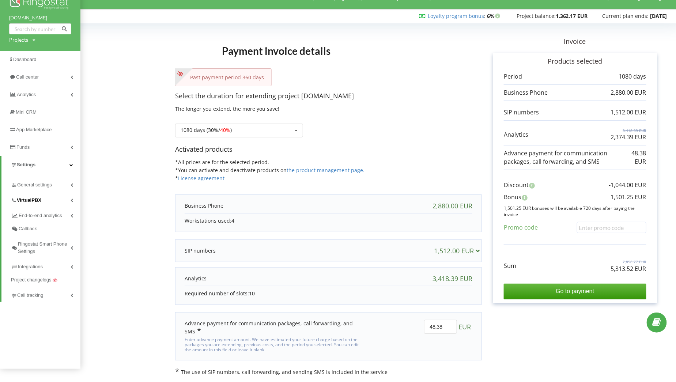
click at [44, 202] on link "VirtualPBX" at bounding box center [45, 199] width 69 height 15
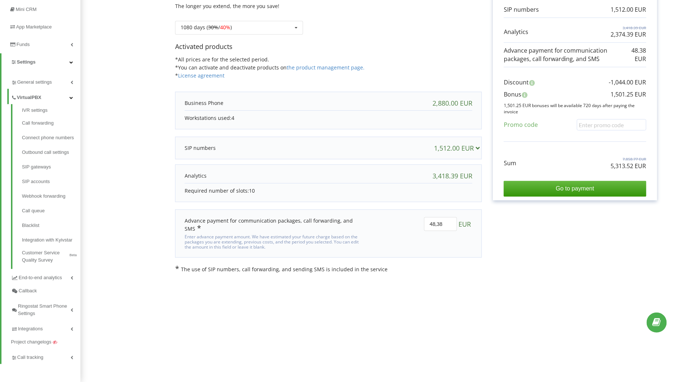
click at [46, 97] on link "VirtualPBX" at bounding box center [45, 96] width 69 height 15
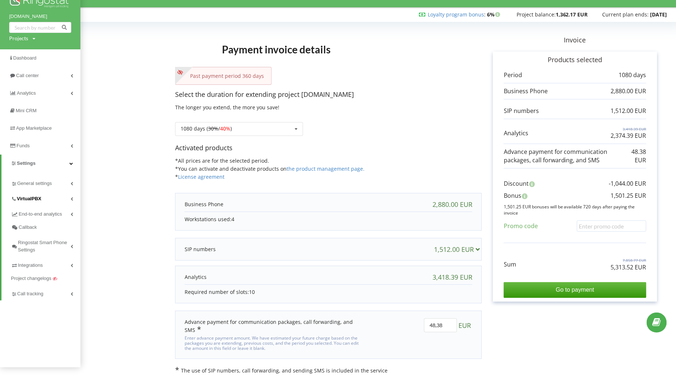
scroll to position [13, 0]
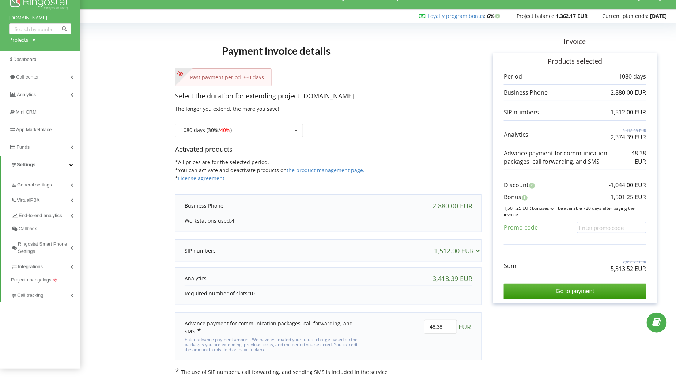
click at [66, 163] on link "Settings" at bounding box center [40, 165] width 79 height 18
click at [49, 97] on link "Analytics" at bounding box center [40, 95] width 80 height 18
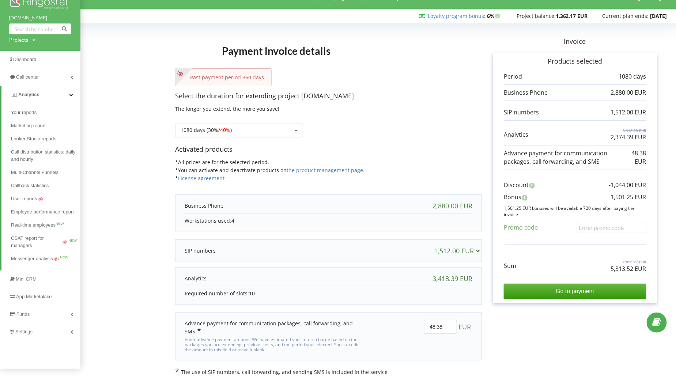
click at [44, 93] on link "Analytics" at bounding box center [40, 95] width 79 height 18
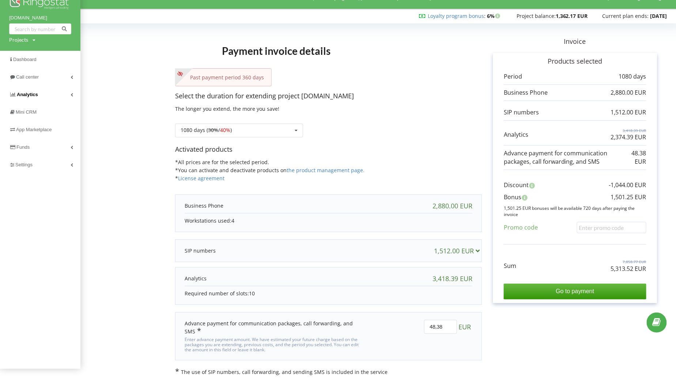
click at [46, 91] on link "Analytics" at bounding box center [40, 95] width 80 height 18
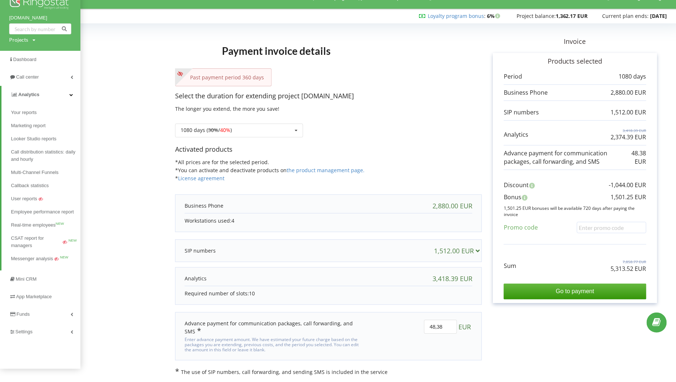
click at [35, 92] on span "Analytics" at bounding box center [28, 94] width 21 height 5
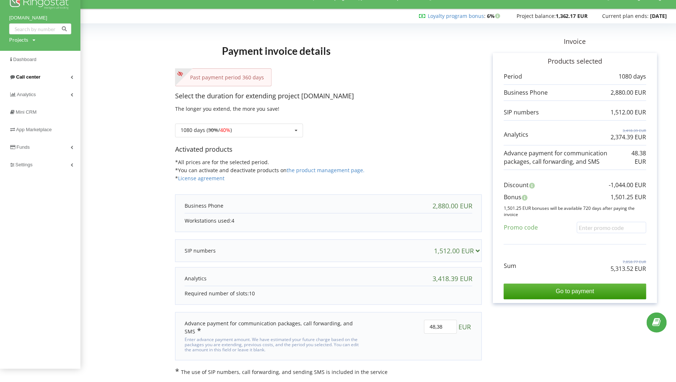
click at [39, 73] on link "Call center" at bounding box center [40, 77] width 80 height 18
click at [54, 220] on link "Settings" at bounding box center [40, 225] width 80 height 18
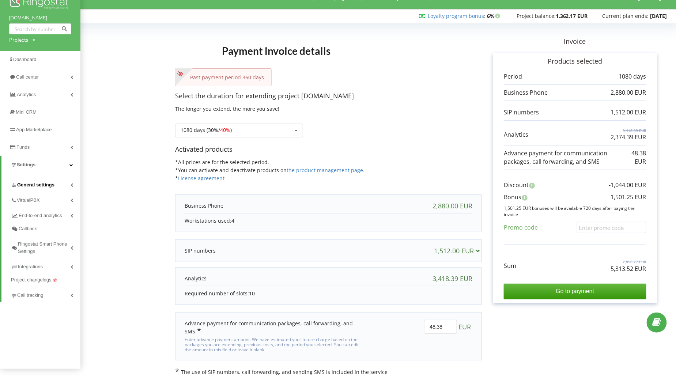
click at [55, 181] on link "General settings" at bounding box center [45, 183] width 69 height 15
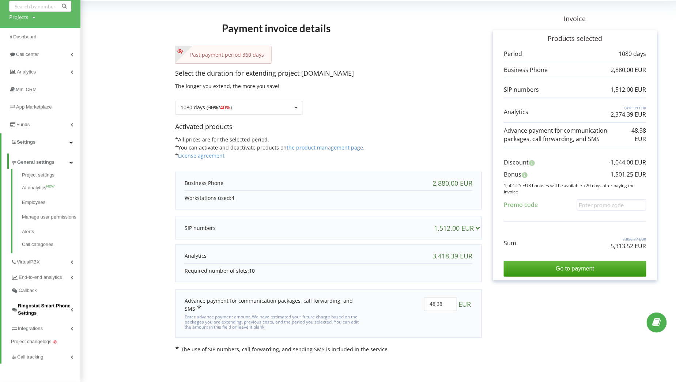
click at [39, 308] on span "Ringostat Smart Phone Settings" at bounding box center [44, 309] width 53 height 15
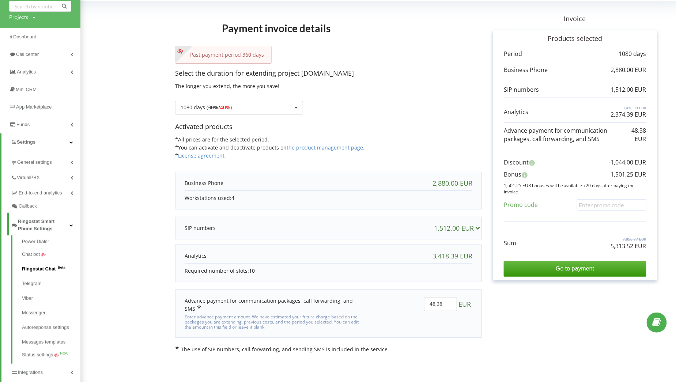
click at [45, 270] on link "Ringostat Chat Beta" at bounding box center [51, 269] width 59 height 15
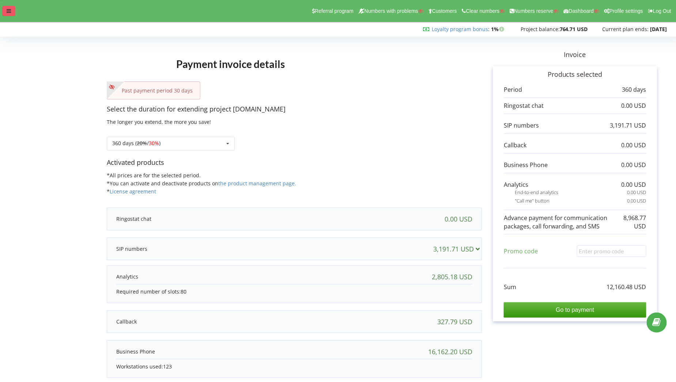
click at [8, 15] on div at bounding box center [8, 11] width 13 height 10
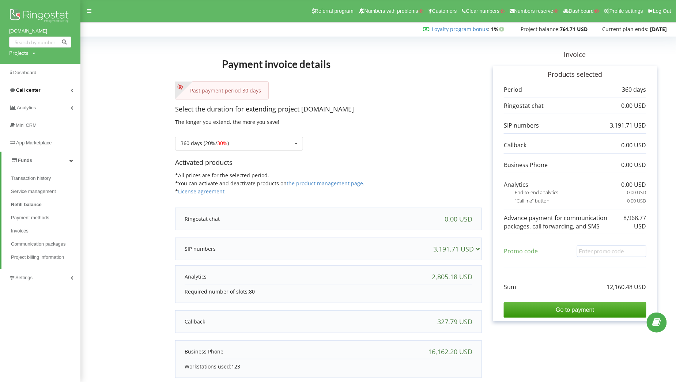
click at [43, 93] on link "Call center" at bounding box center [40, 91] width 80 height 18
click at [16, 109] on span "Call log" at bounding box center [19, 108] width 17 height 7
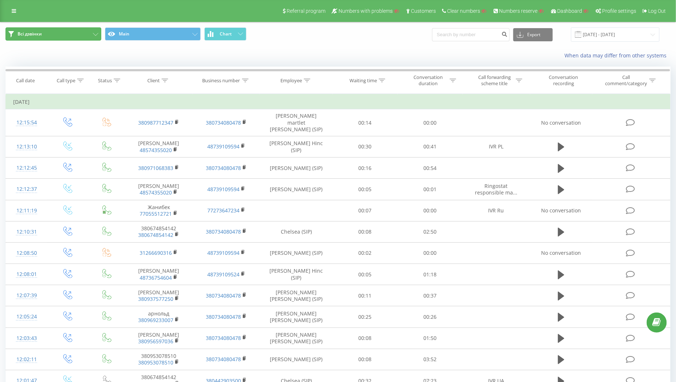
click at [81, 34] on button "Всі дзвінки" at bounding box center [53, 33] width 96 height 13
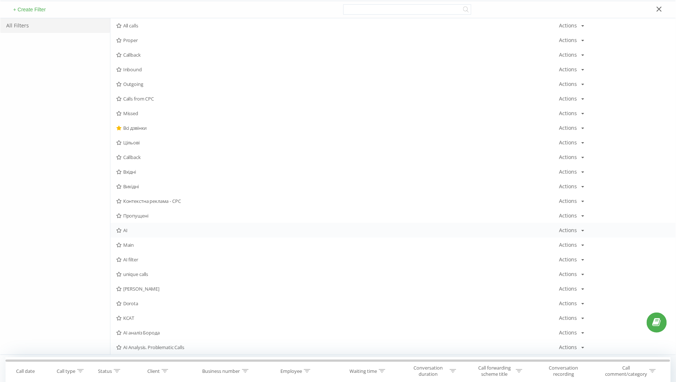
scroll to position [65, 0]
click at [140, 232] on div "AI Actions Edit Copy Delete Default Share" at bounding box center [392, 229] width 565 height 15
click at [146, 228] on span "AI" at bounding box center [337, 229] width 443 height 5
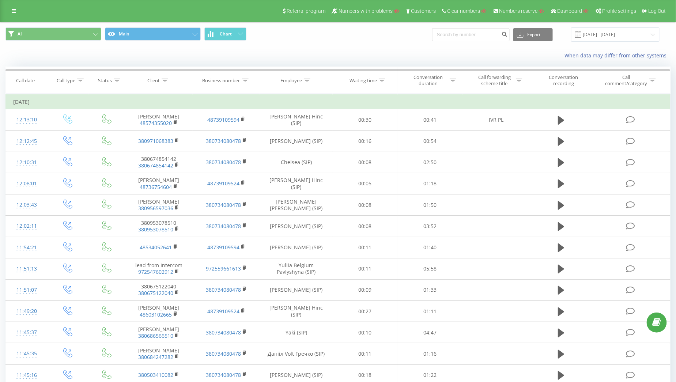
click at [195, 42] on div "AI Main Chart Export .csv .xls .xlsx 23.08.2025 - 23.09.2025" at bounding box center [337, 34] width 675 height 25
click at [195, 33] on icon at bounding box center [194, 34] width 5 height 3
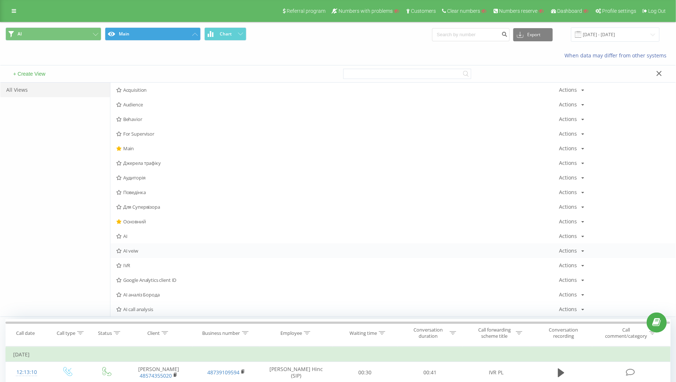
click at [142, 252] on span "AI veiw" at bounding box center [337, 250] width 443 height 5
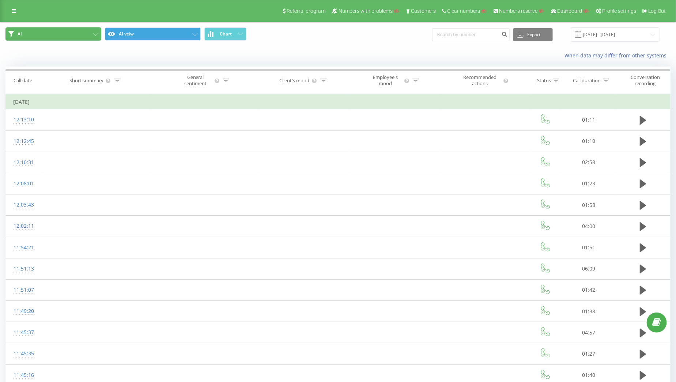
click at [96, 32] on button "AI" at bounding box center [53, 33] width 96 height 13
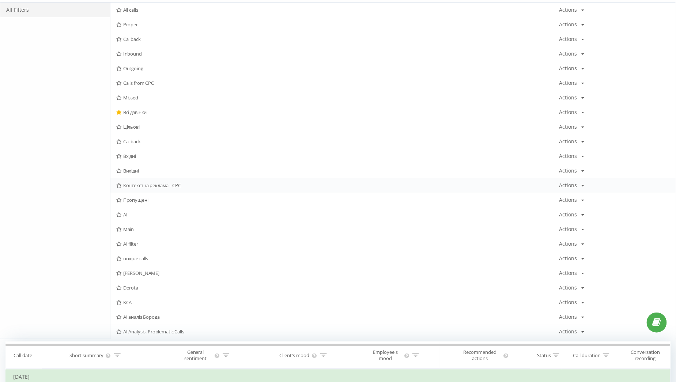
scroll to position [84, 0]
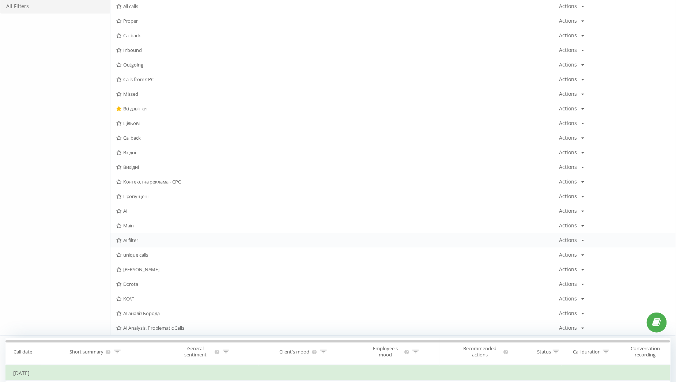
click at [147, 235] on div "AI filter Actions Edit Copy Delete Default Share" at bounding box center [392, 240] width 565 height 15
click at [138, 240] on span "AI filter" at bounding box center [337, 240] width 443 height 5
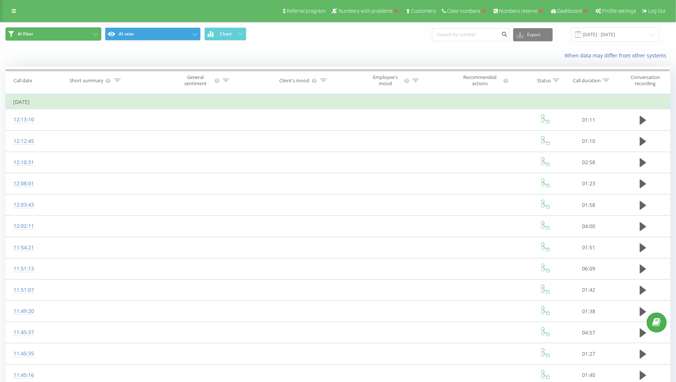
click at [76, 34] on button "AI filter" at bounding box center [53, 33] width 96 height 13
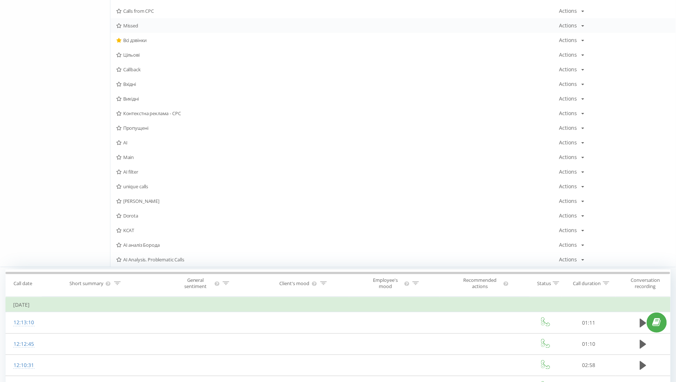
scroll to position [152, 0]
click at [182, 242] on div "АI аналіз Борода Actions Edit Copy Delete Default Share" at bounding box center [392, 244] width 565 height 15
click at [160, 243] on span "АI аналіз Борода" at bounding box center [337, 244] width 443 height 5
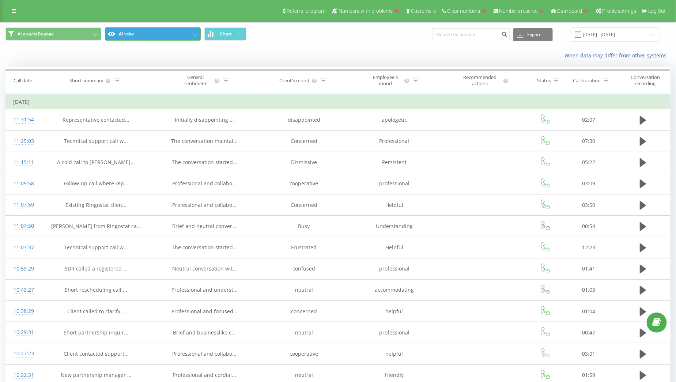
click at [171, 39] on button "AI veiw" at bounding box center [153, 33] width 96 height 13
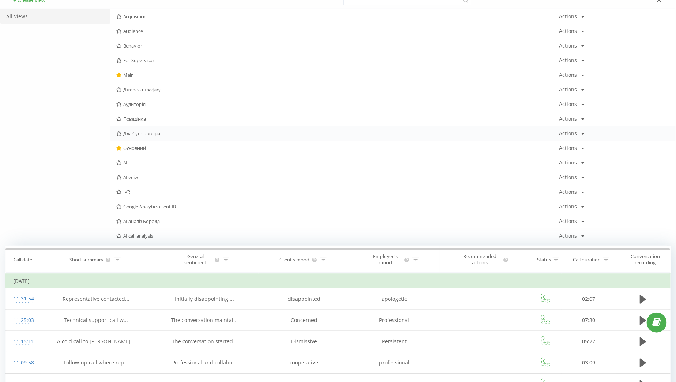
scroll to position [74, 0]
click at [174, 219] on span "АІ аналіз Борода" at bounding box center [337, 220] width 443 height 5
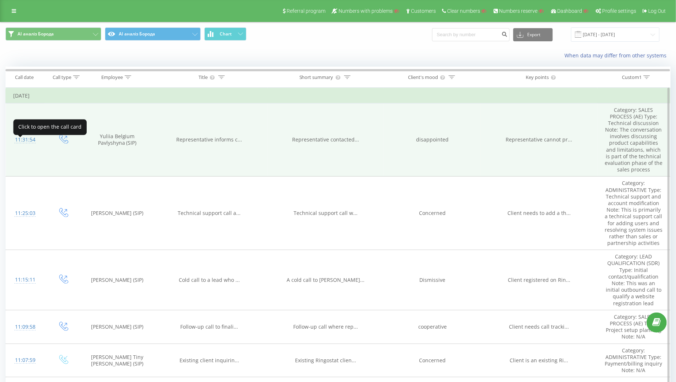
click at [22, 146] on div "11:31:54" at bounding box center [25, 140] width 24 height 14
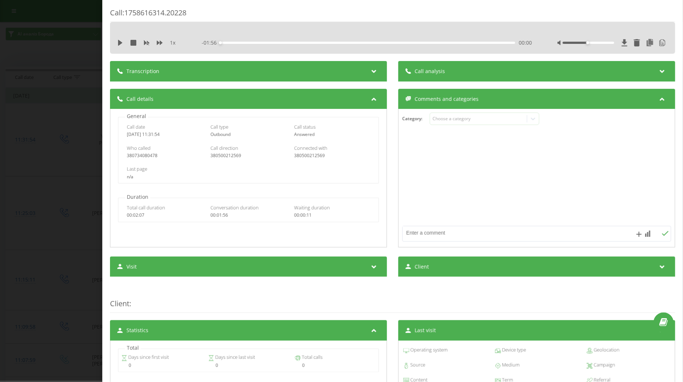
click at [465, 67] on div "Call analysis" at bounding box center [537, 71] width 277 height 20
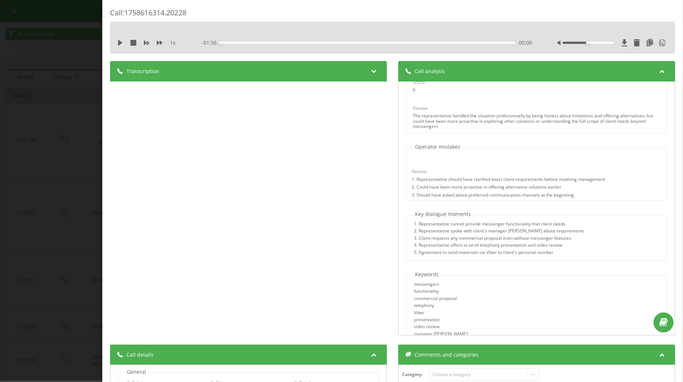
scroll to position [358, 0]
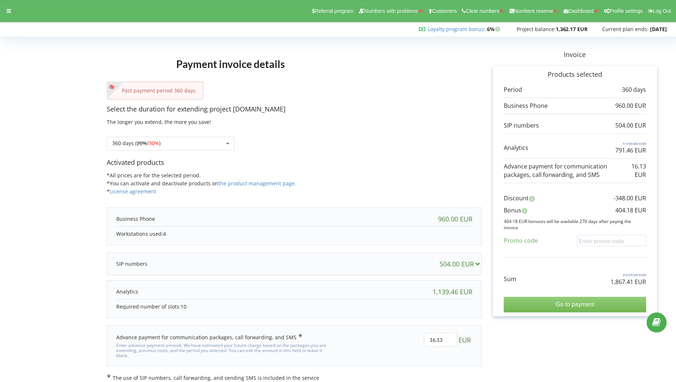
click at [525, 306] on input "Go to payment" at bounding box center [575, 304] width 143 height 15
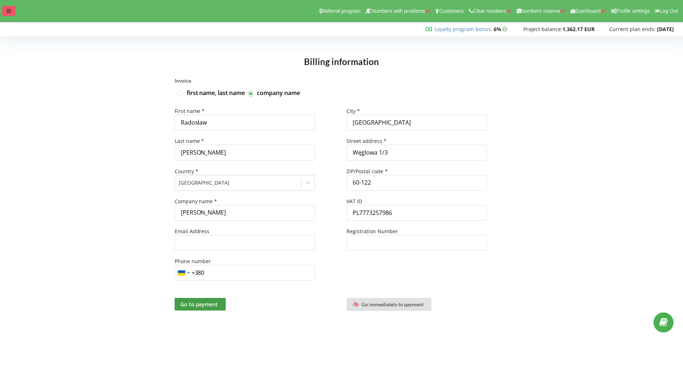
click at [8, 7] on div at bounding box center [8, 11] width 13 height 10
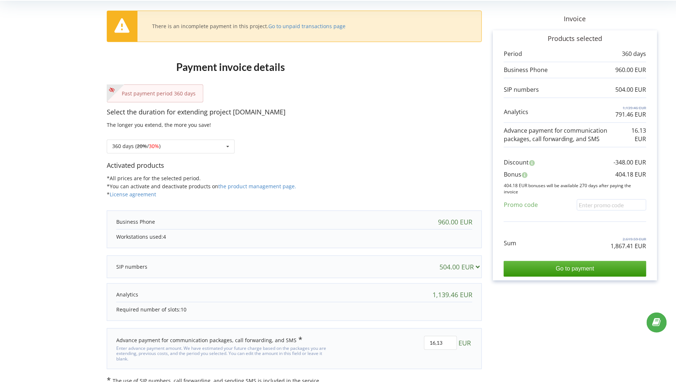
scroll to position [39, 0]
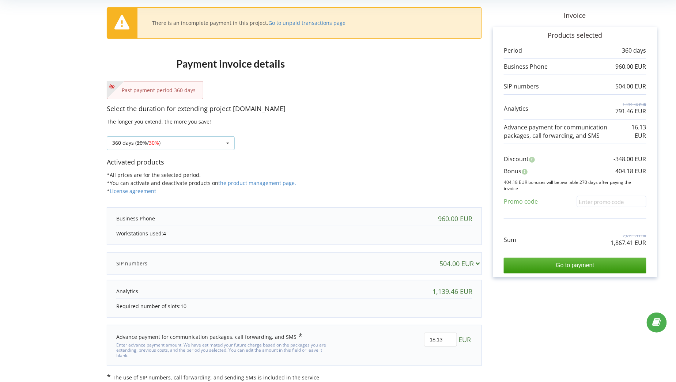
click at [218, 145] on div "360 days ( 20% / 30% ) Refill the balance without period 30 days 20% / 30% 30%" at bounding box center [171, 143] width 128 height 14
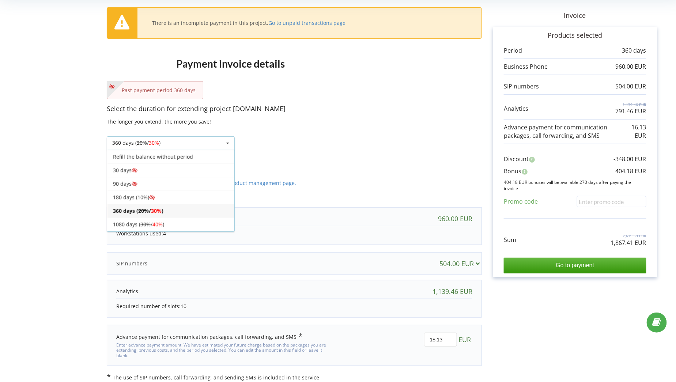
scroll to position [13, 0]
click at [180, 201] on div "360 days ( 20% / 30% )" at bounding box center [170, 198] width 127 height 14
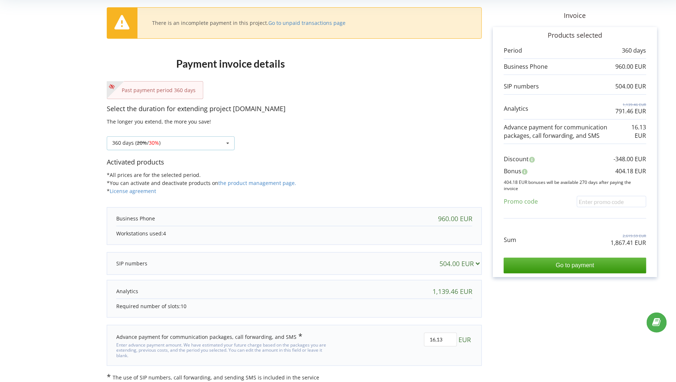
click at [183, 140] on div "360 days ( 20% / 30% ) Refill the balance without period 30 days 20% / 30% 30%" at bounding box center [171, 143] width 128 height 14
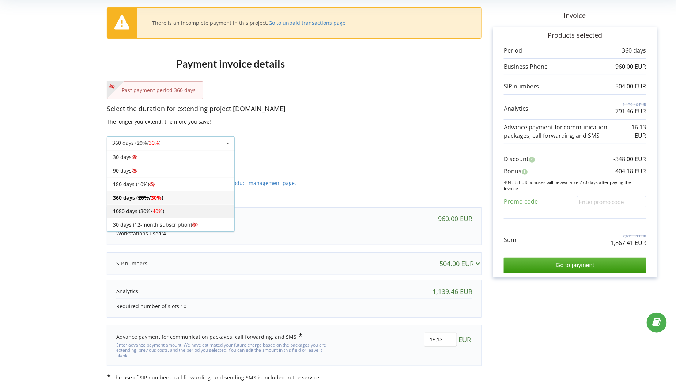
click at [163, 212] on span "40%" at bounding box center [157, 211] width 10 height 7
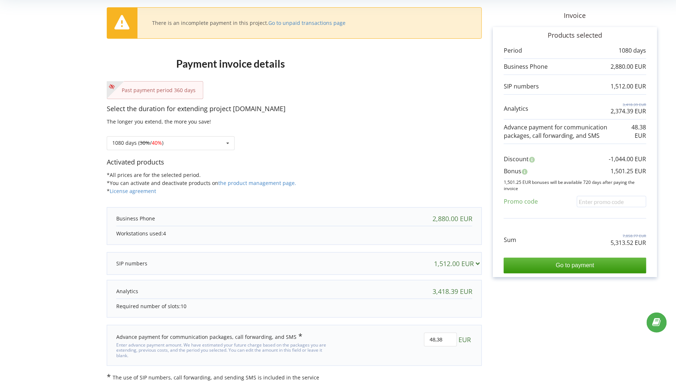
scroll to position [0, 0]
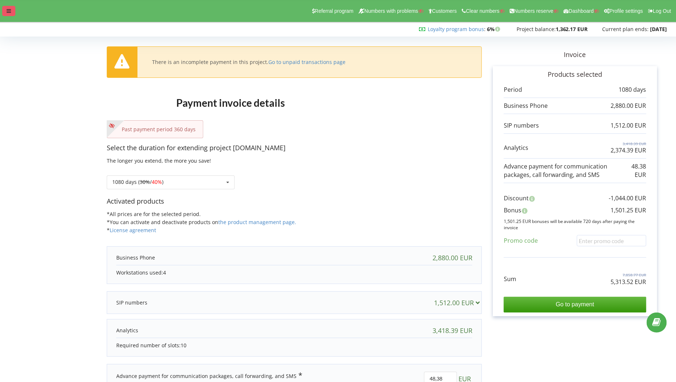
click at [7, 7] on div at bounding box center [8, 11] width 13 height 10
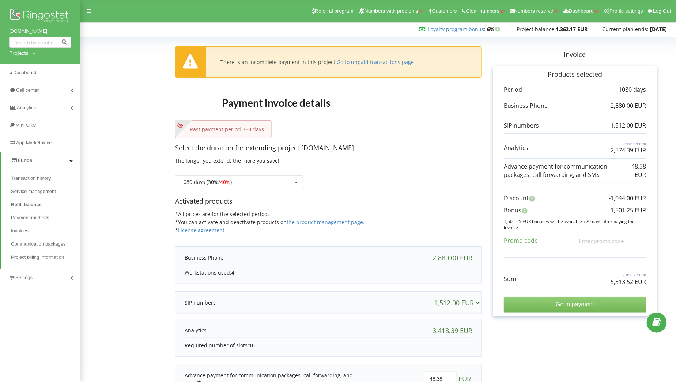
click at [548, 304] on input "Go to payment" at bounding box center [575, 304] width 143 height 15
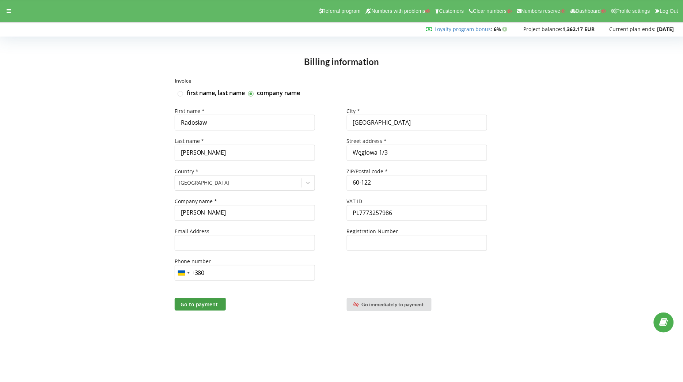
click at [0, 15] on div "Referral program Numbers with problems Customers Clear numbers Numbers reserve …" at bounding box center [342, 11] width 694 height 22
click at [4, 12] on div at bounding box center [8, 11] width 13 height 10
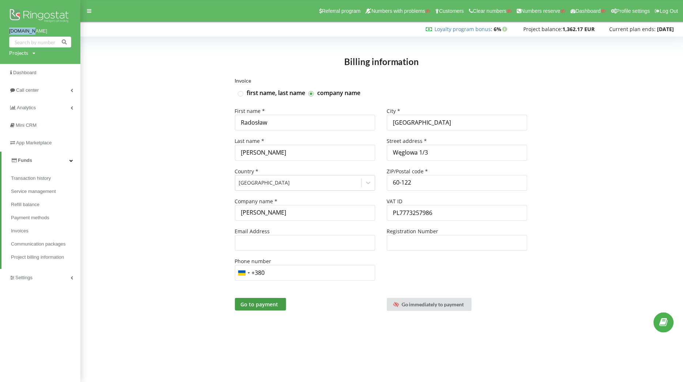
drag, startPoint x: 6, startPoint y: 31, endPoint x: 31, endPoint y: 31, distance: 25.2
click at [31, 31] on div "verseo.pl Projects Search" at bounding box center [40, 32] width 80 height 64
copy link "verseo.pl"
click at [20, 53] on div "Projects" at bounding box center [18, 52] width 19 height 7
click at [25, 67] on input "text" at bounding box center [32, 68] width 37 height 11
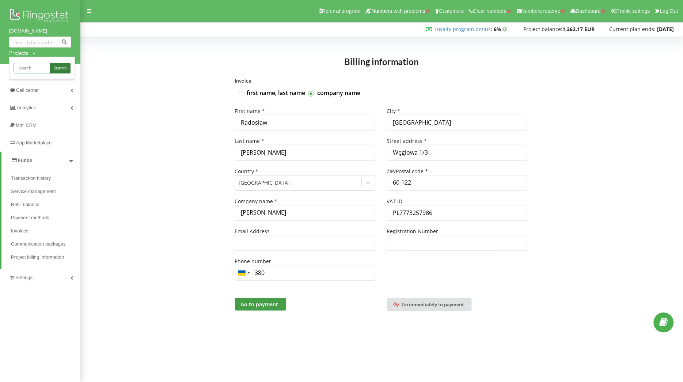
paste input "justschool.me"
type input "justschool.me"
click at [64, 67] on span "Search" at bounding box center [60, 68] width 13 height 7
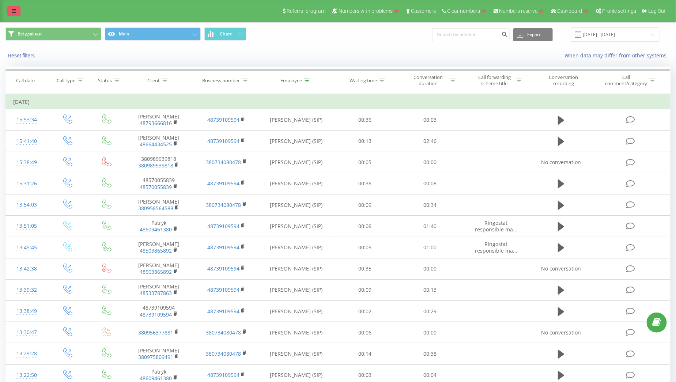
click at [19, 11] on link at bounding box center [13, 11] width 13 height 10
click at [14, 15] on link at bounding box center [13, 11] width 13 height 10
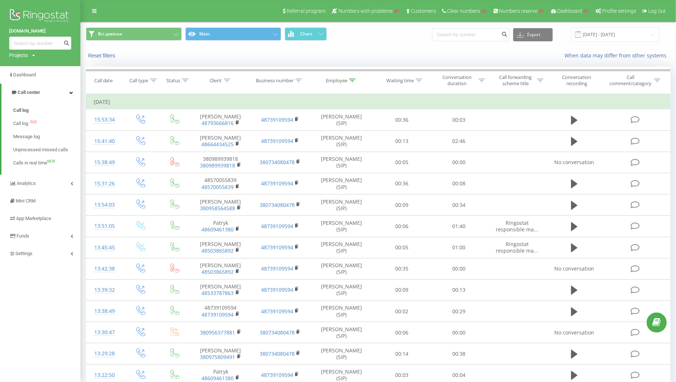
click at [22, 55] on div "Projects" at bounding box center [18, 55] width 19 height 7
click at [25, 68] on input "text" at bounding box center [29, 66] width 37 height 11
type input "а"
type input "frendt.ua"
click at [69, 67] on div "frendt.ua Search" at bounding box center [40, 66] width 63 height 15
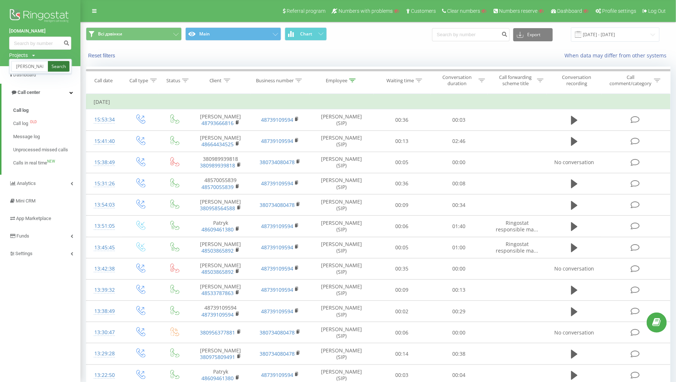
click at [63, 65] on link "Search" at bounding box center [59, 66] width 22 height 11
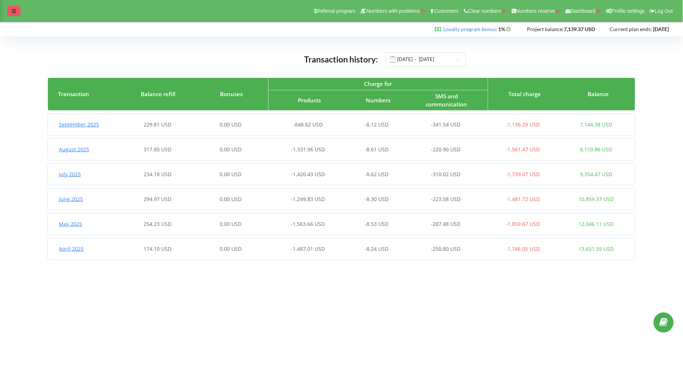
click at [16, 15] on div at bounding box center [13, 11] width 13 height 10
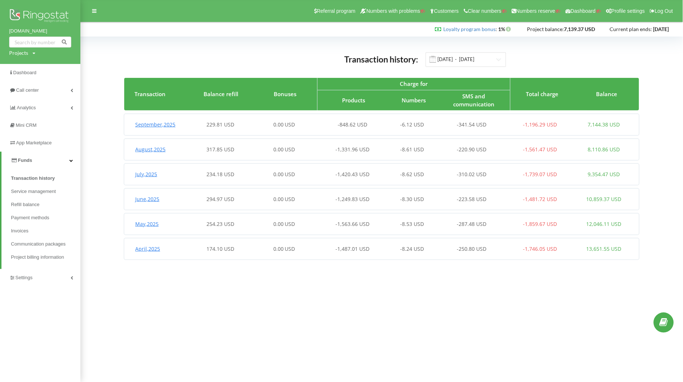
click at [210, 67] on div "Transaction history: [DATE] - [DATE] Transaction Balance refill Bonuses Charge …" at bounding box center [381, 156] width 515 height 208
click at [56, 159] on link "Funds" at bounding box center [40, 161] width 79 height 18
click at [45, 160] on link "Funds" at bounding box center [40, 161] width 80 height 18
click at [34, 204] on span "Refill balance" at bounding box center [26, 204] width 31 height 7
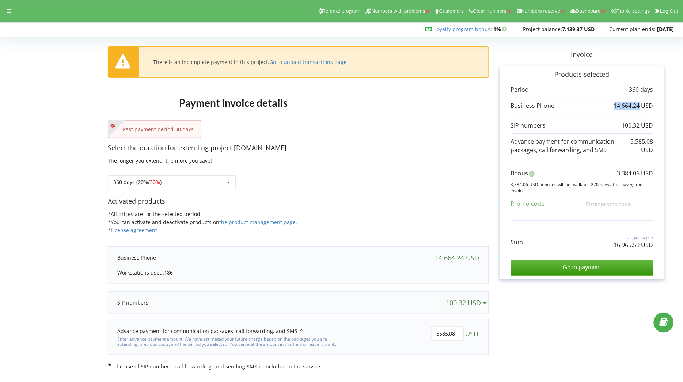
drag, startPoint x: 611, startPoint y: 106, endPoint x: 641, endPoint y: 107, distance: 30.4
click at [641, 107] on div "14,664.24 USD" at bounding box center [582, 106] width 143 height 8
drag, startPoint x: 143, startPoint y: 185, endPoint x: 181, endPoint y: 194, distance: 38.2
click at [181, 194] on div "Select the duration for extending project justschool.me The longer you extend, …" at bounding box center [298, 169] width 381 height 53
click at [417, 144] on p "Select the duration for extending project justschool.me" at bounding box center [298, 148] width 381 height 10
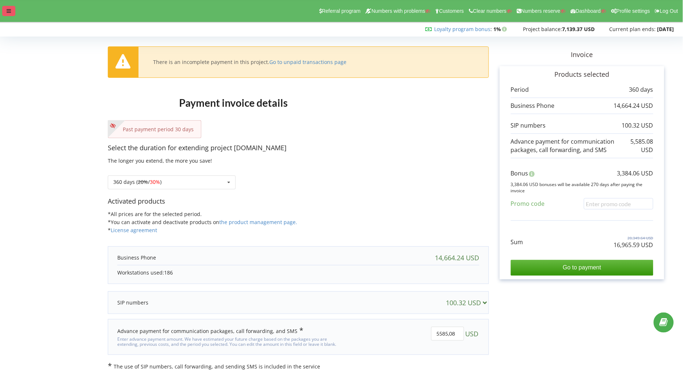
click at [10, 12] on icon at bounding box center [9, 10] width 4 height 5
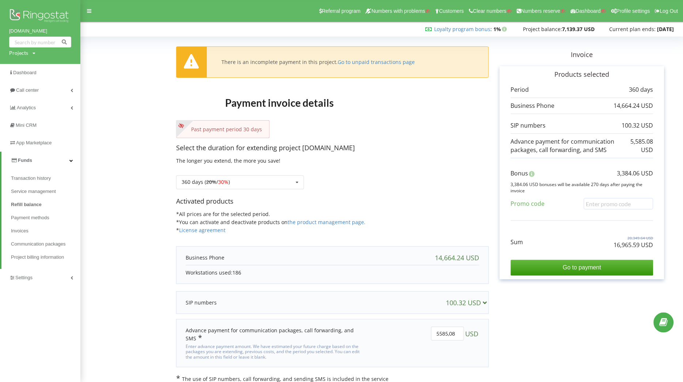
click at [30, 54] on div "Projects Search" at bounding box center [22, 52] width 26 height 7
click at [29, 72] on input "text" at bounding box center [32, 68] width 37 height 11
type input "а"
type input "furta.net"
click at [61, 70] on span "Search" at bounding box center [60, 68] width 13 height 7
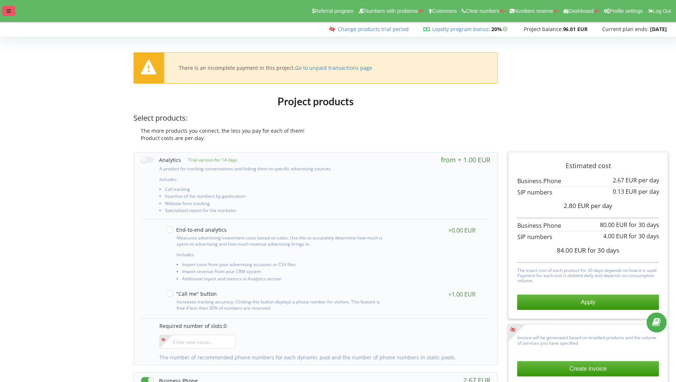
click at [10, 12] on icon at bounding box center [9, 10] width 4 height 5
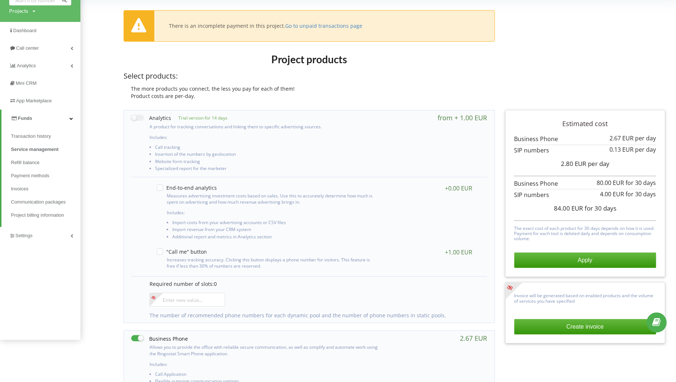
scroll to position [43, 0]
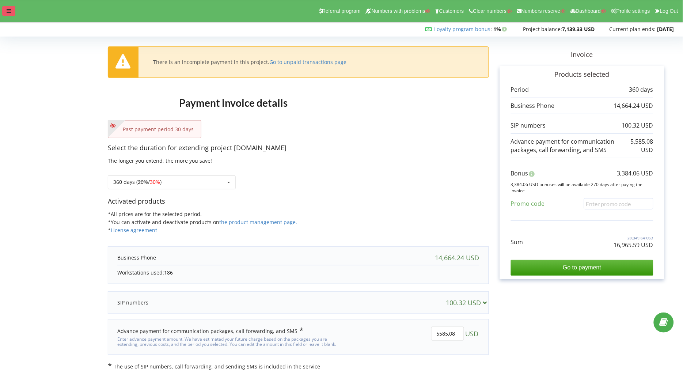
click at [8, 10] on icon at bounding box center [9, 10] width 4 height 5
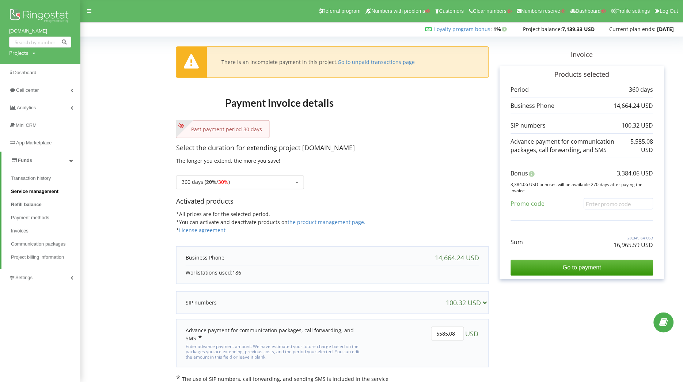
click at [46, 192] on span "Service management" at bounding box center [35, 191] width 48 height 7
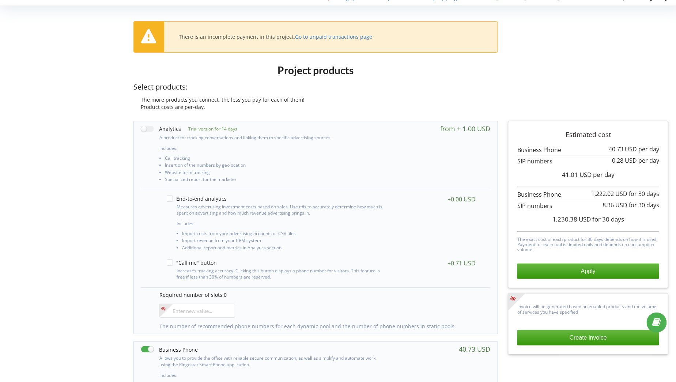
scroll to position [31, 0]
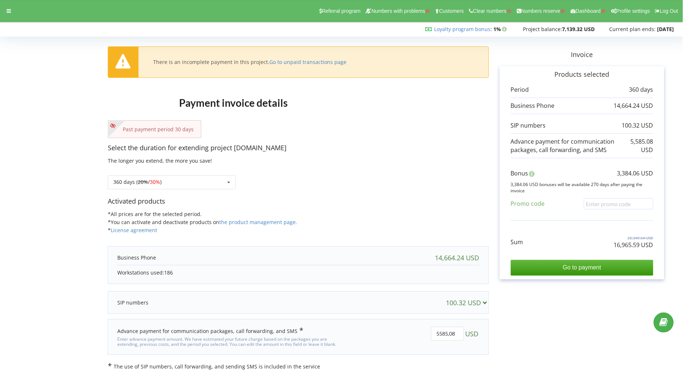
click at [338, 102] on h1 "Payment invoice details" at bounding box center [234, 102] width 252 height 35
